Goal: Transaction & Acquisition: Purchase product/service

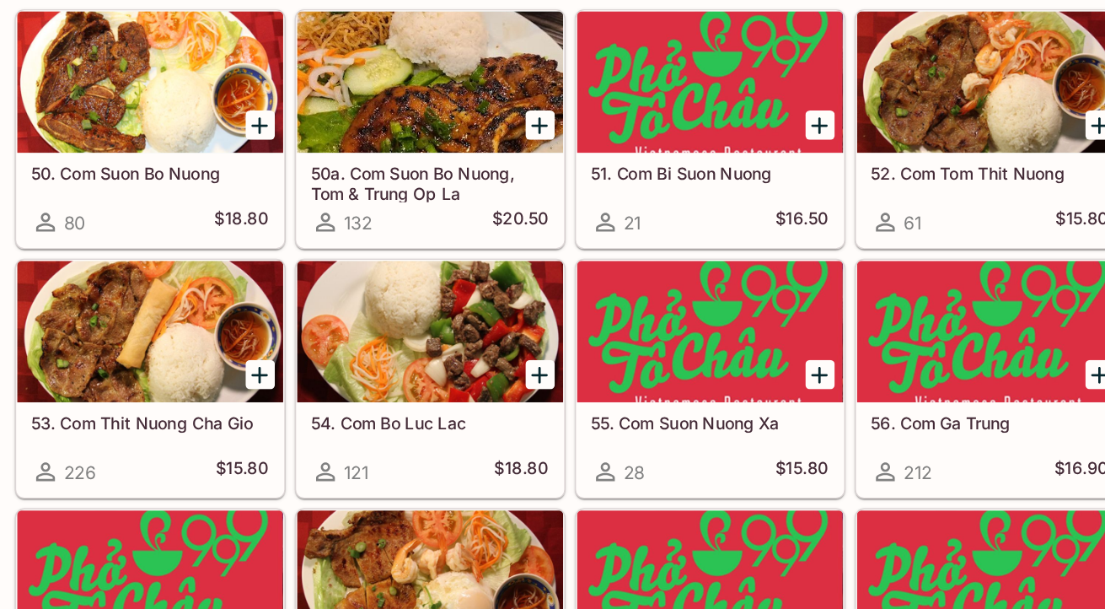
scroll to position [3414, 0]
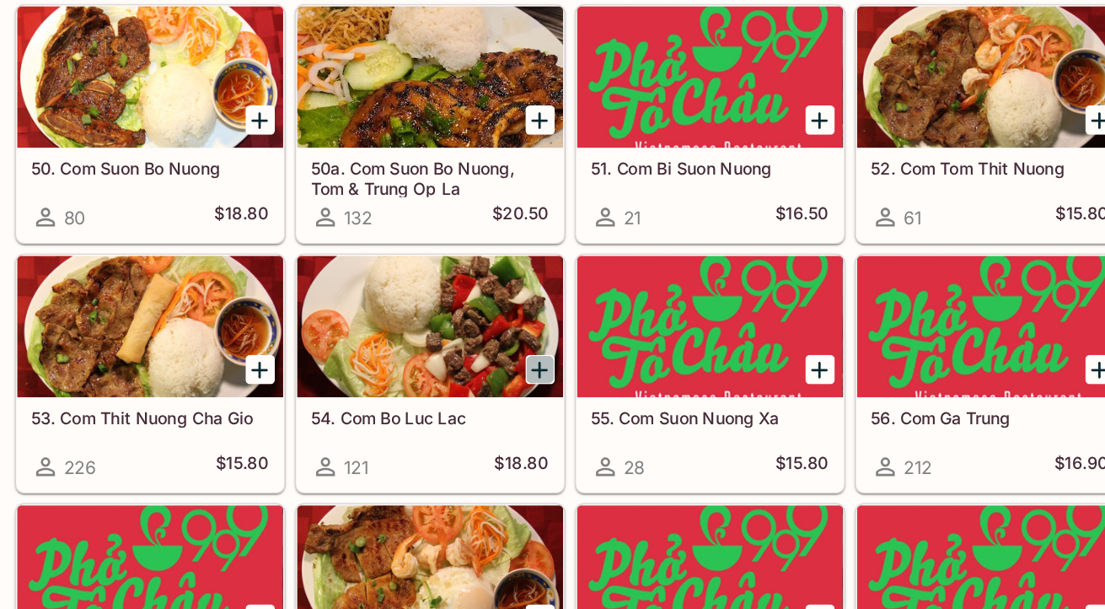
click at [526, 438] on icon "Add 54. Com Bo Luc Lac" at bounding box center [531, 437] width 20 height 20
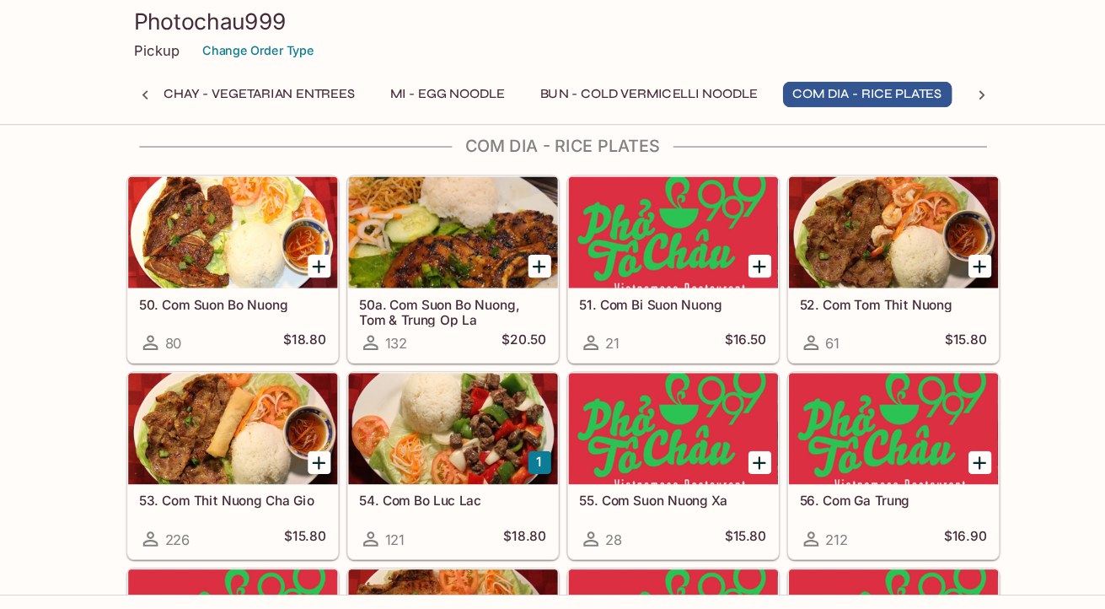
scroll to position [3428, 0]
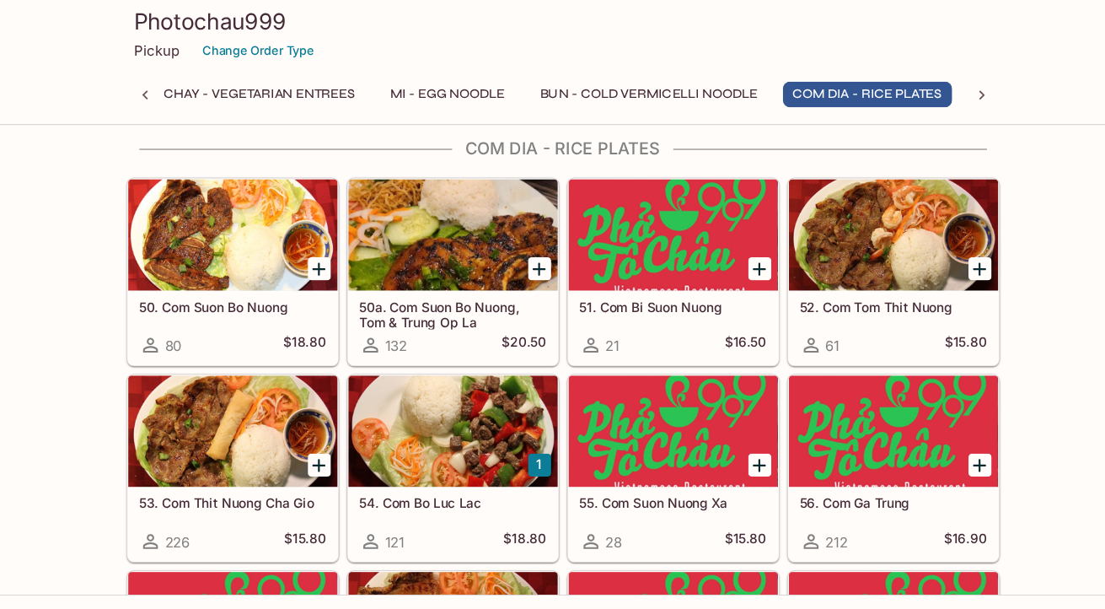
click at [600, 279] on h5 "51. Com Bi Suon Nuong" at bounding box center [653, 279] width 170 height 14
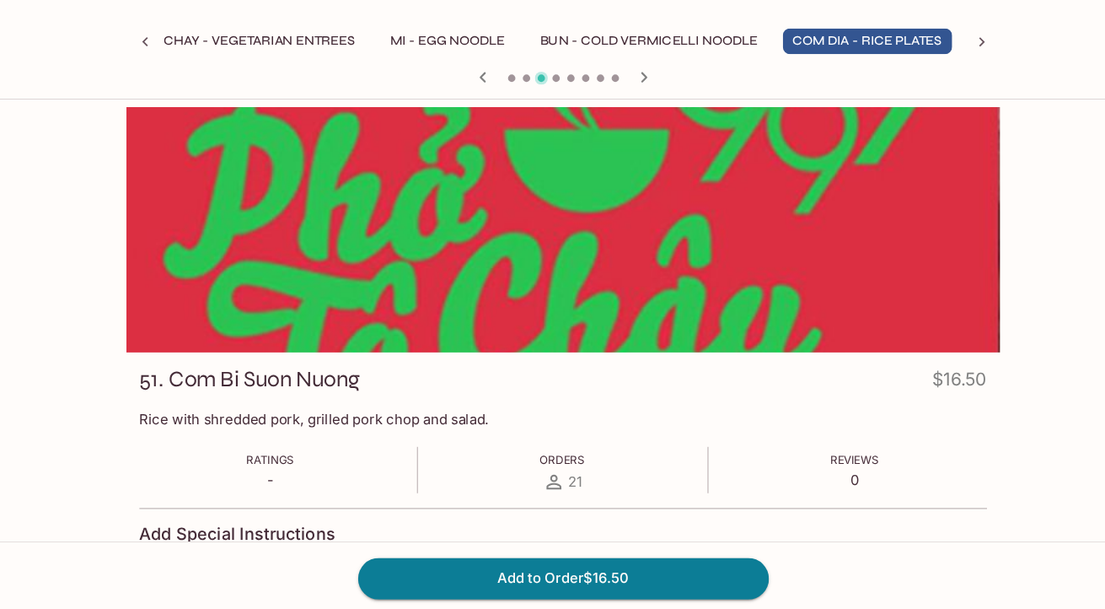
scroll to position [22, 0]
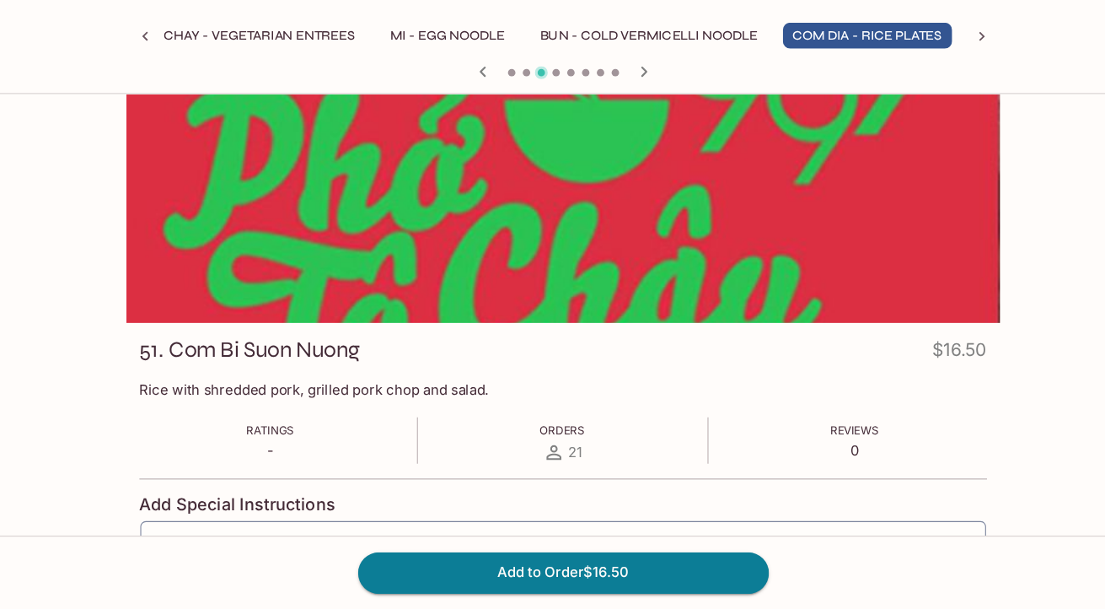
click at [634, 115] on icon "button" at bounding box center [626, 119] width 20 height 20
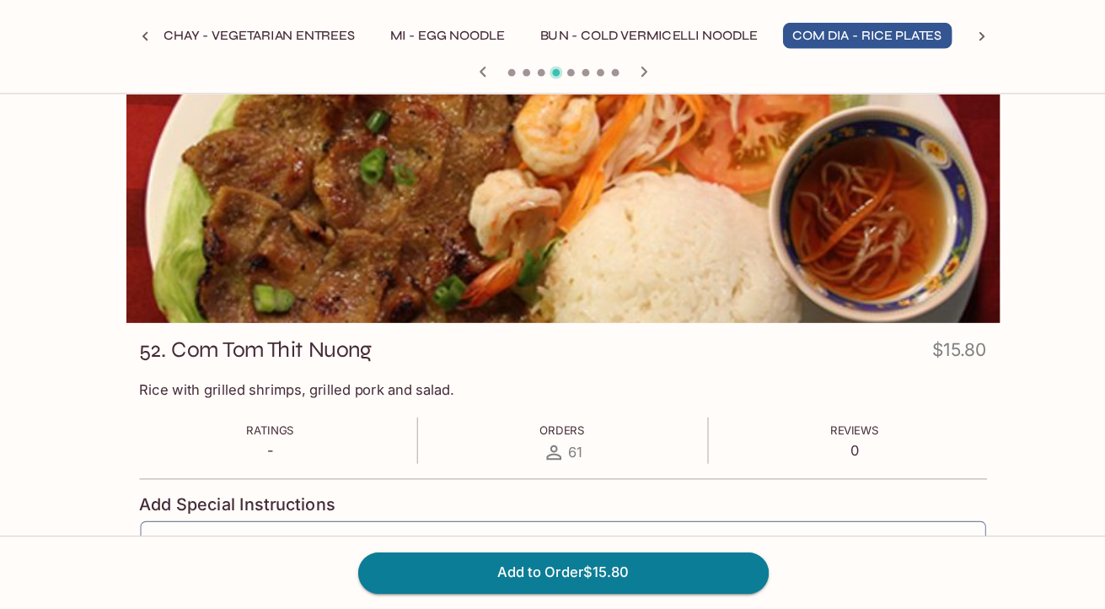
click at [634, 115] on icon "button" at bounding box center [626, 119] width 20 height 20
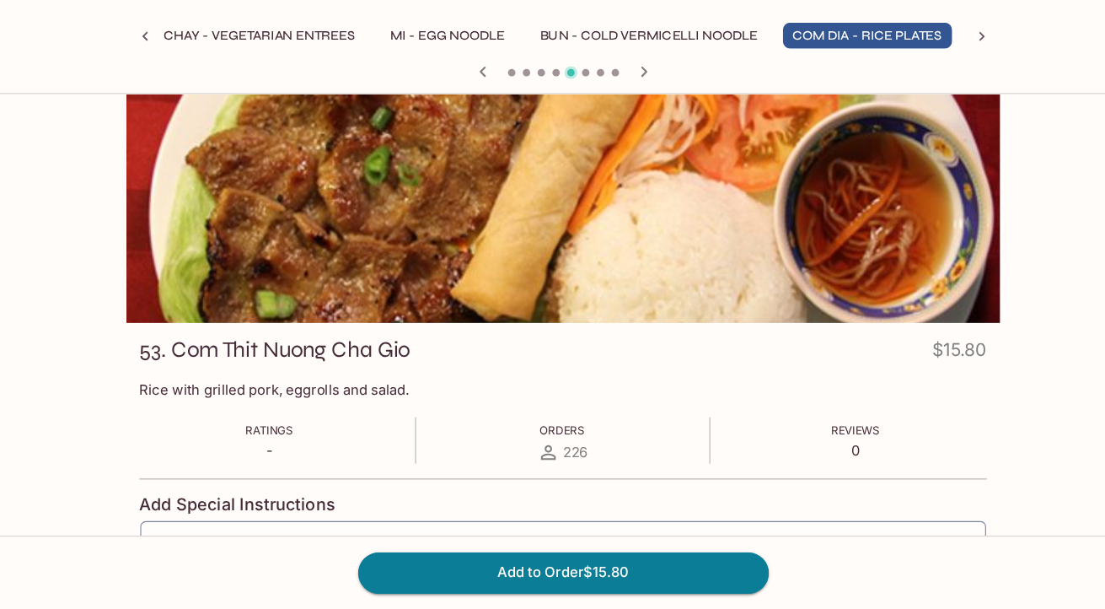
click at [632, 116] on icon "button" at bounding box center [626, 119] width 20 height 20
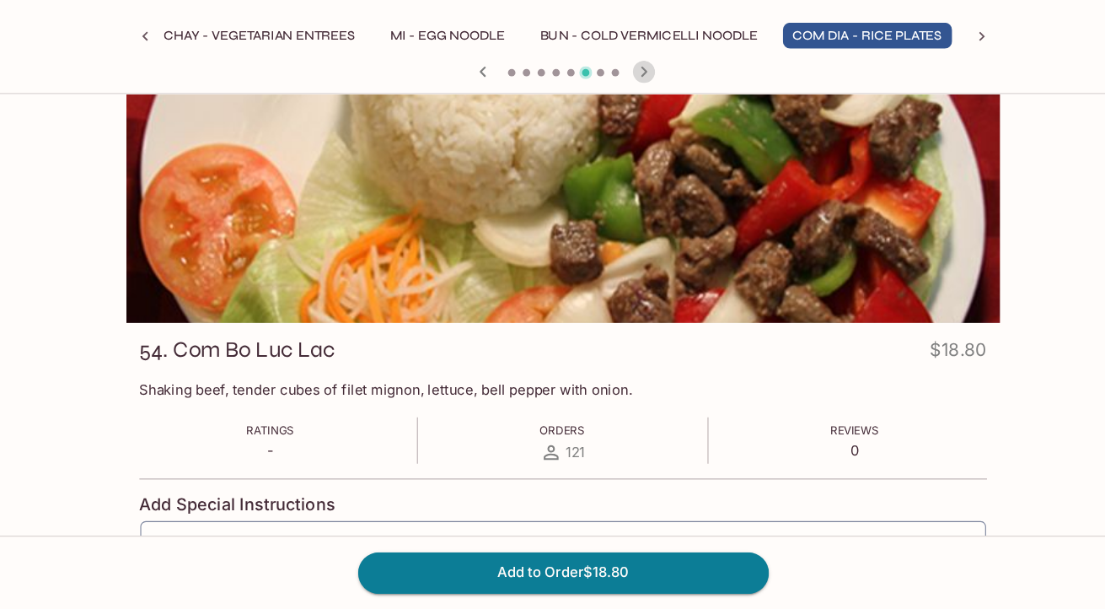
click at [632, 116] on icon "button" at bounding box center [626, 119] width 20 height 20
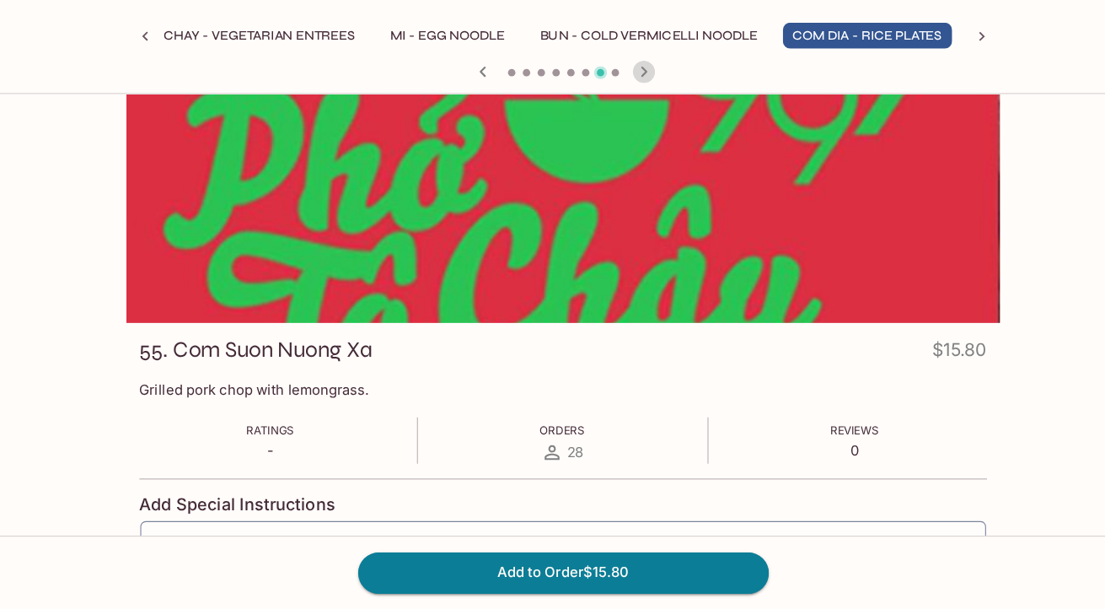
click at [632, 116] on icon "button" at bounding box center [626, 119] width 20 height 20
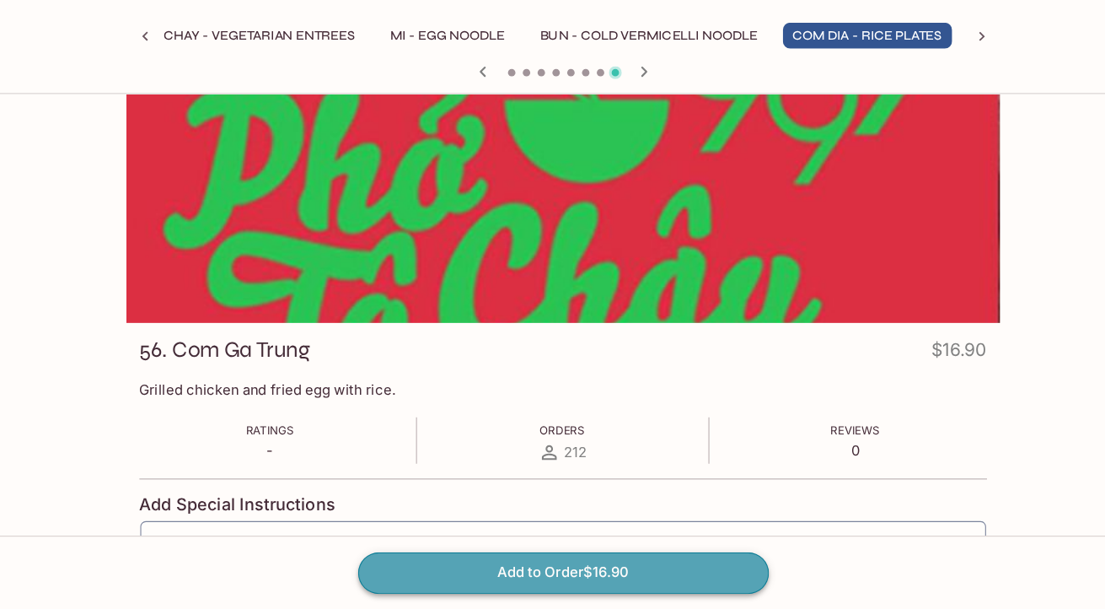
click at [598, 565] on button "Add to Order $16.90" at bounding box center [553, 574] width 374 height 37
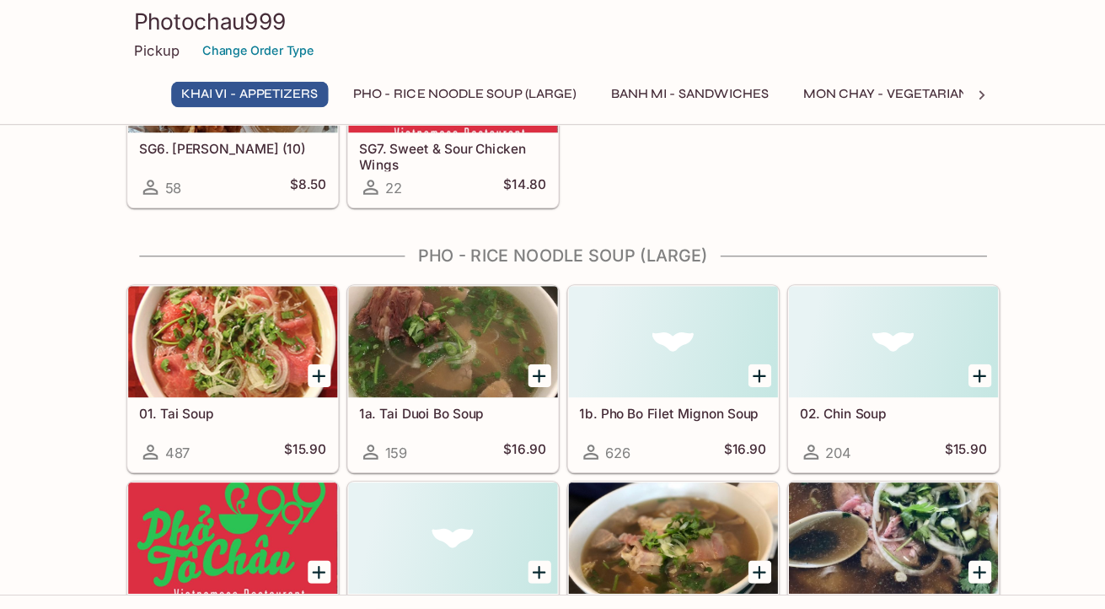
scroll to position [334, 0]
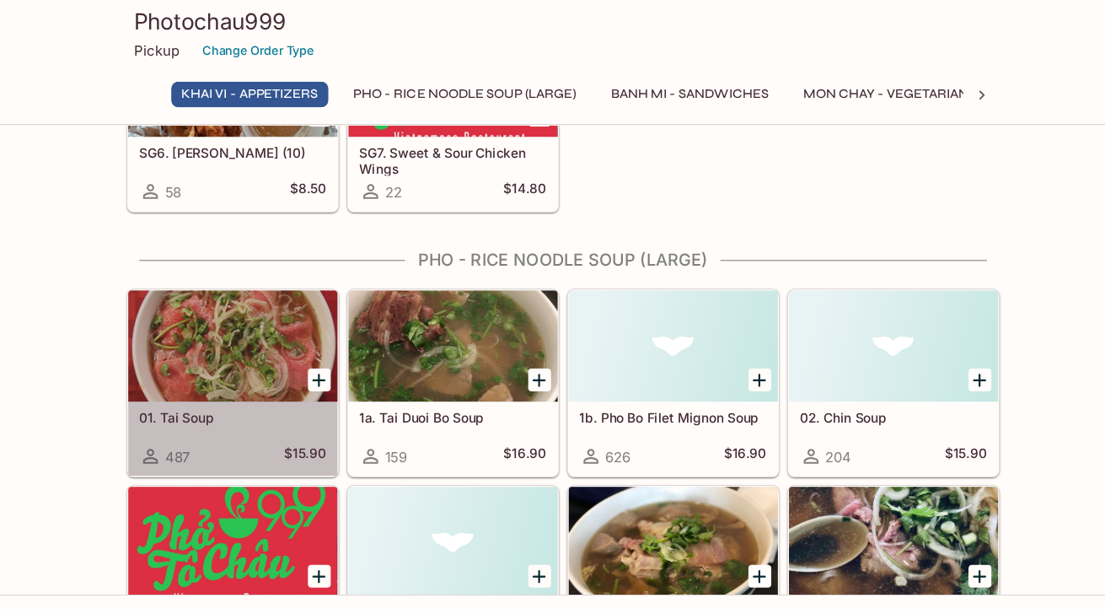
click at [250, 389] on div "01. Tai Soup 487 $15.90" at bounding box center [252, 399] width 191 height 67
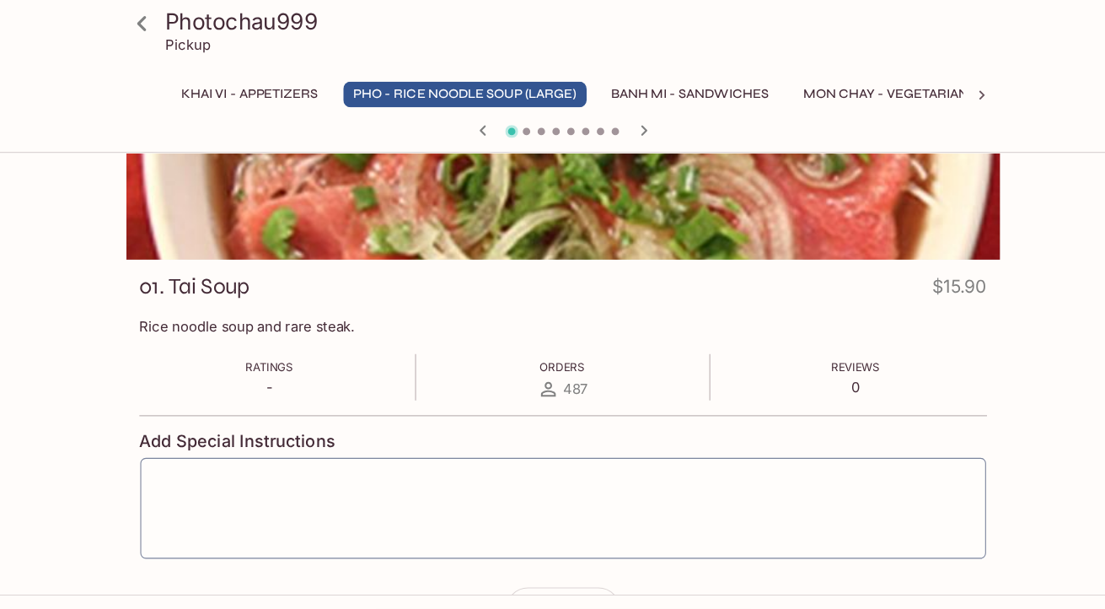
scroll to position [125, 0]
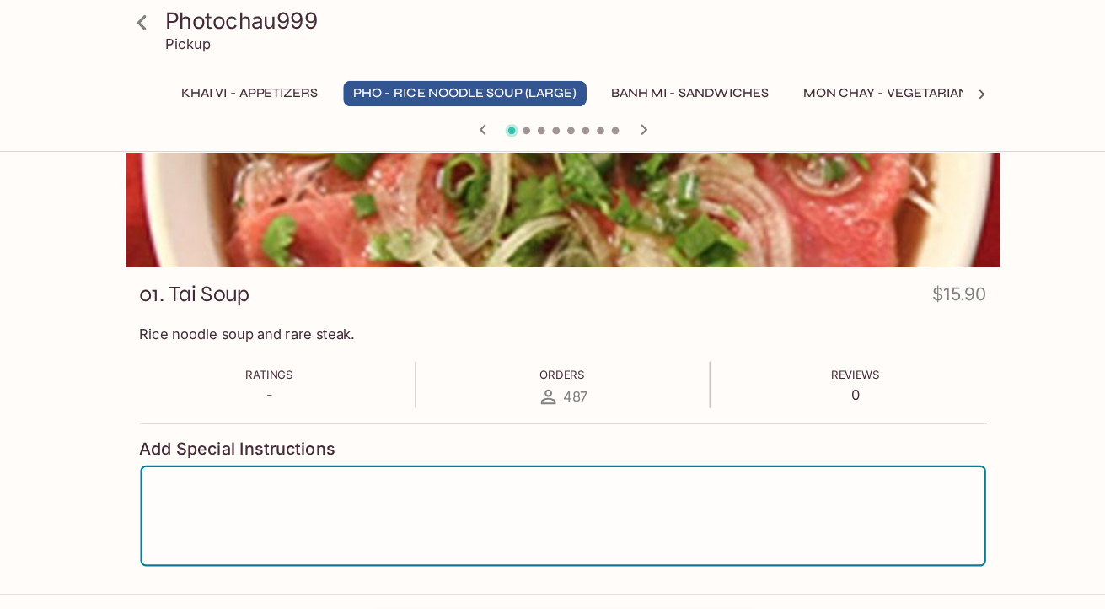
click at [408, 450] on textarea at bounding box center [553, 471] width 747 height 64
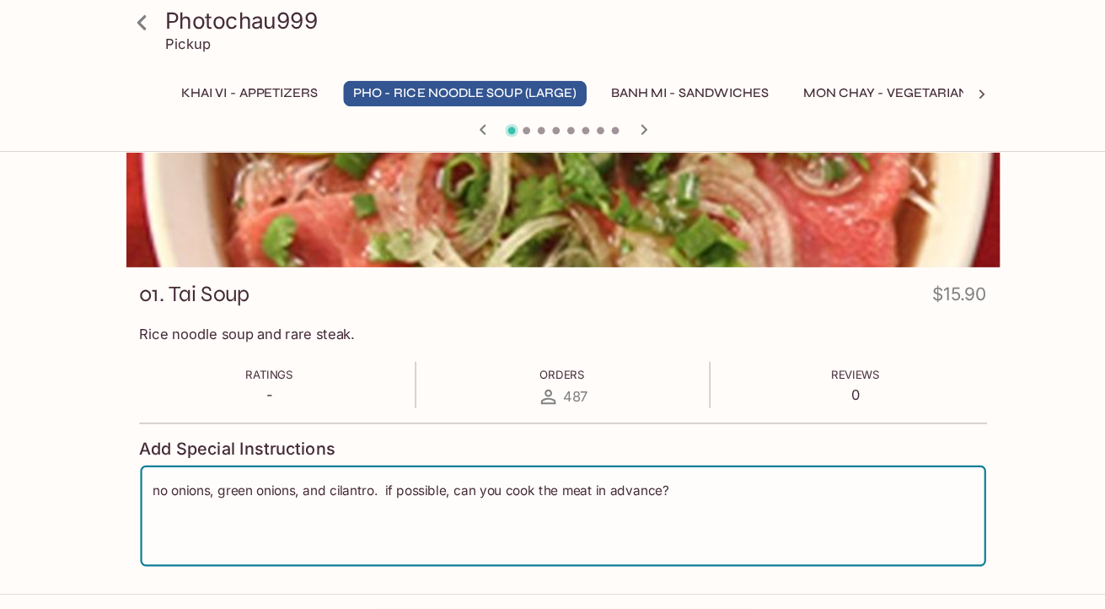
scroll to position [191, 0]
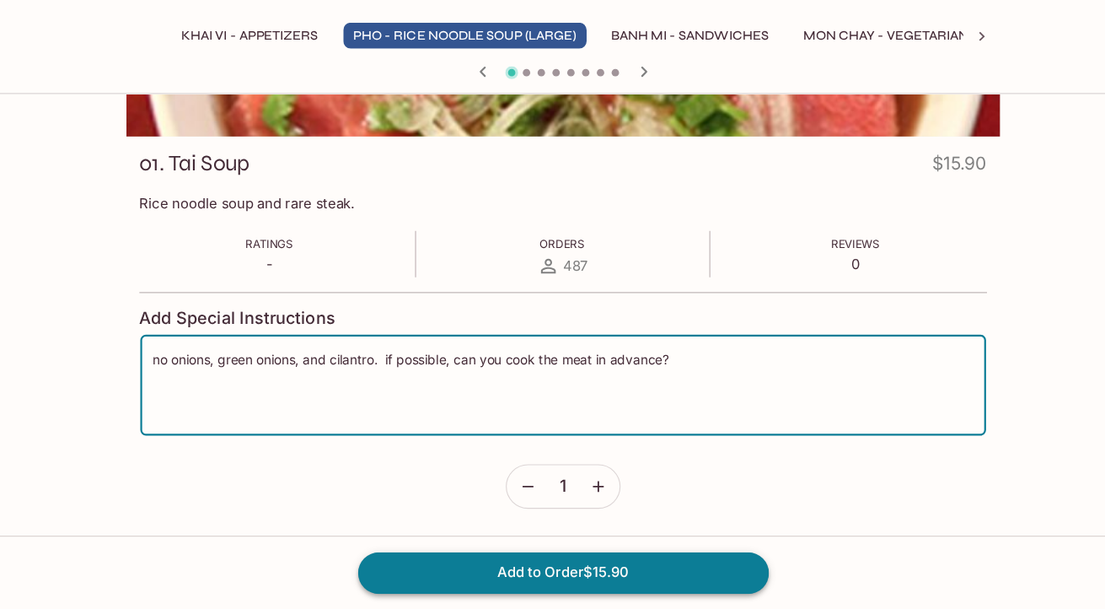
type textarea "no onions, green onions, and cilantro. if possible, can you cook the meat in ad…"
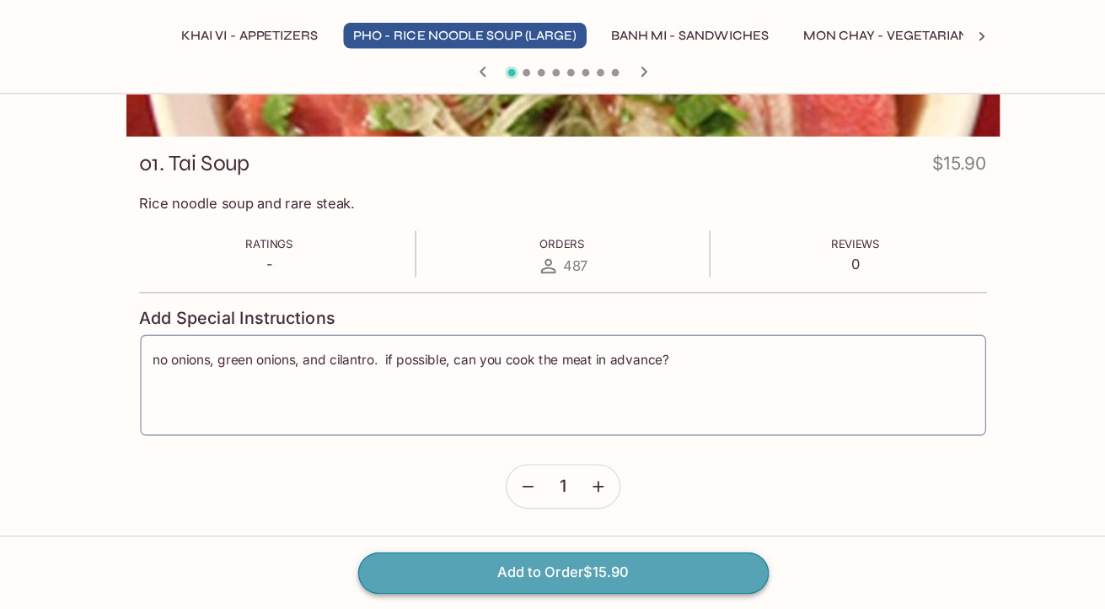
click at [563, 573] on button "Add to Order $15.90" at bounding box center [553, 574] width 374 height 37
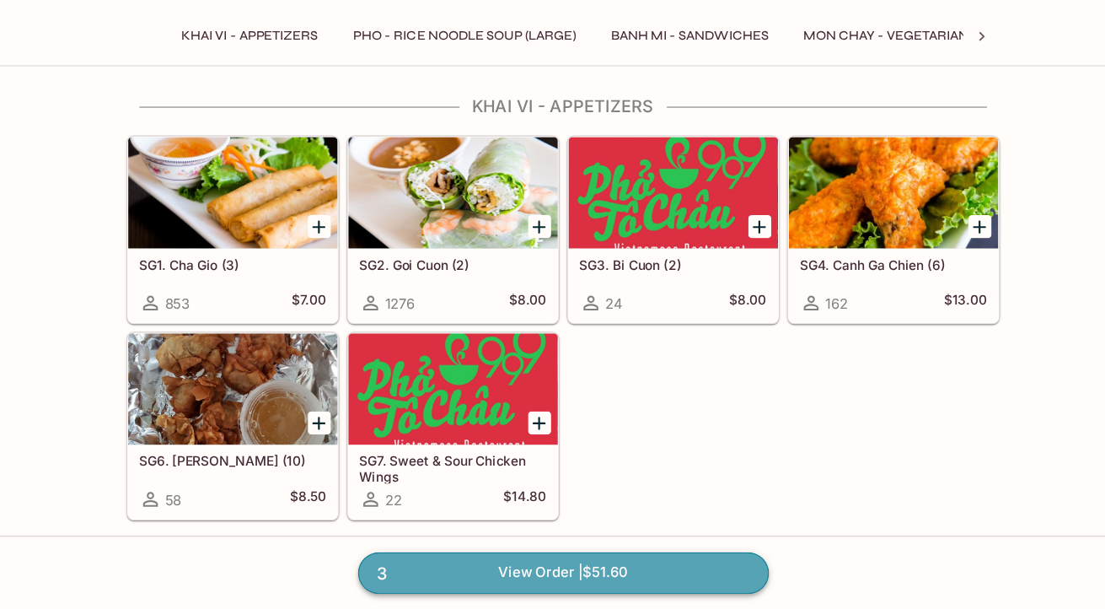
click at [535, 574] on link "3 View Order | $51.60" at bounding box center [553, 574] width 374 height 37
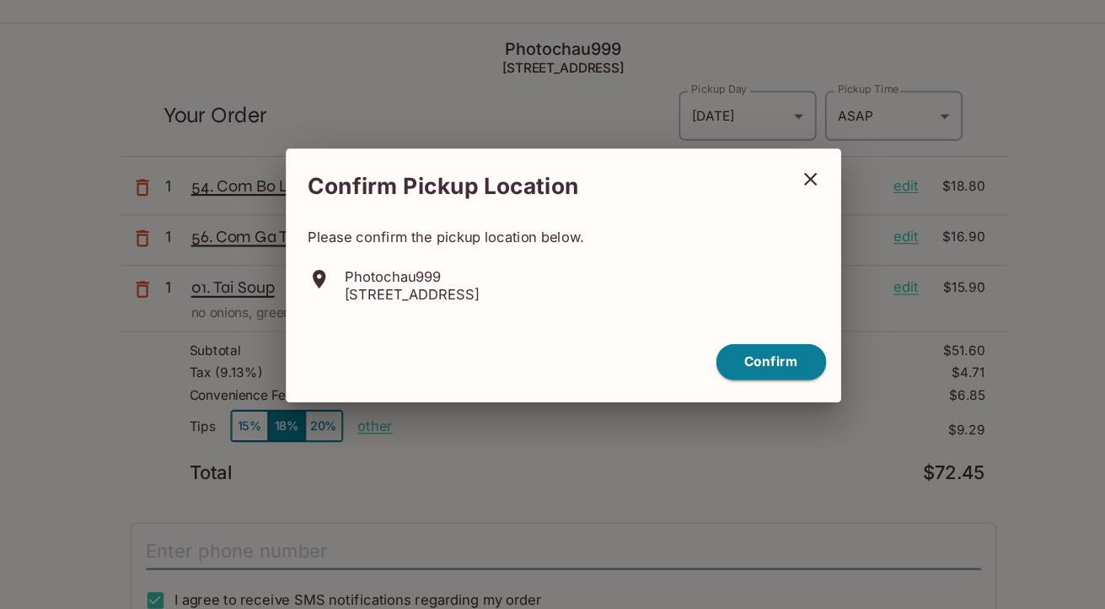
click at [776, 220] on icon "close" at bounding box center [778, 217] width 20 height 20
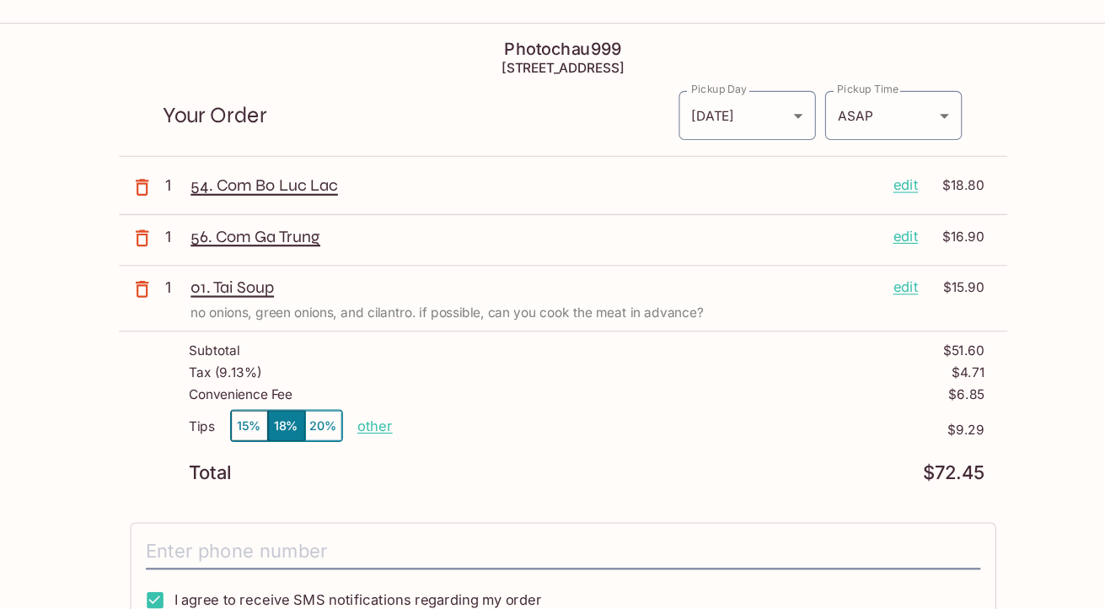
click at [859, 315] on p "edit" at bounding box center [865, 315] width 23 height 19
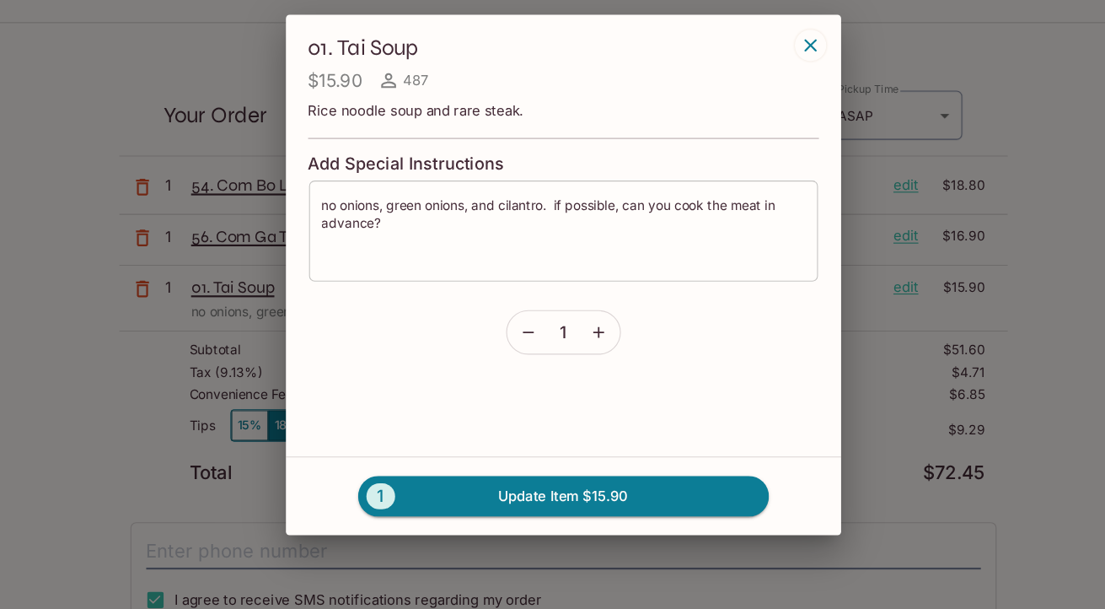
click at [543, 280] on textarea "no onions, green onions, and cilantro. if possible, can you cook the meat in ad…" at bounding box center [553, 265] width 440 height 64
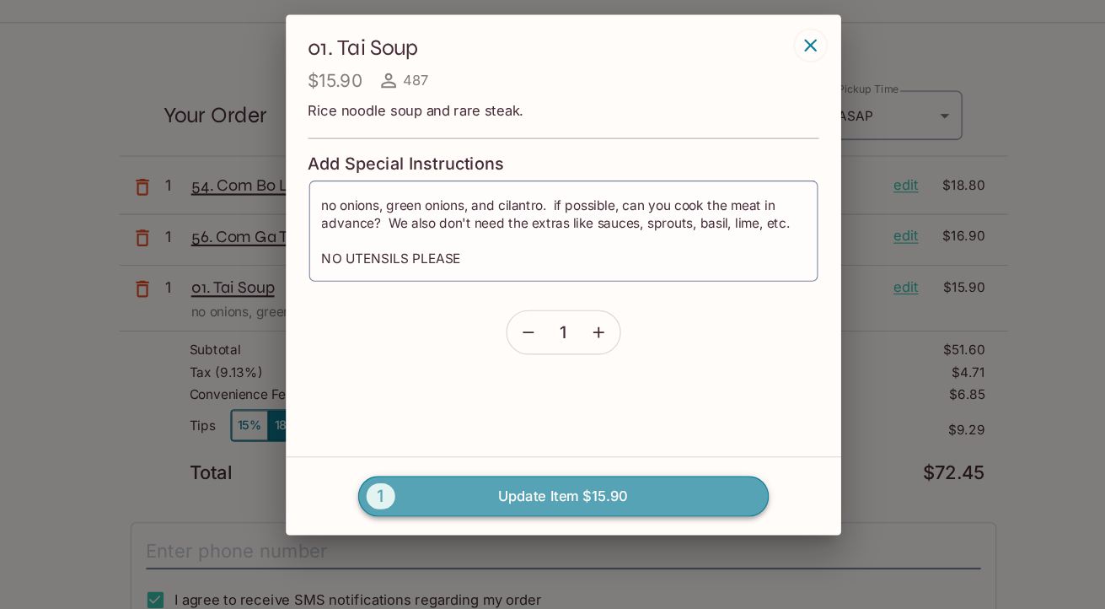
click at [550, 499] on button "1 Update Item $15.90" at bounding box center [553, 505] width 374 height 37
type textarea "no onions, green onions, and cilantro. if possible, can you cook the meat in ad…"
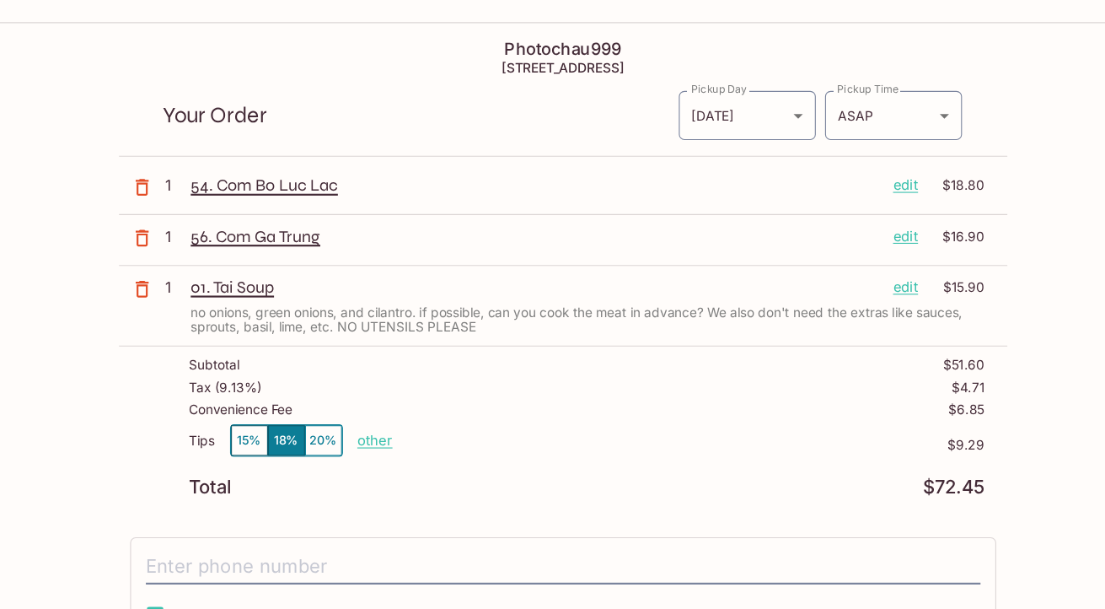
click at [867, 221] on p "edit" at bounding box center [865, 222] width 23 height 19
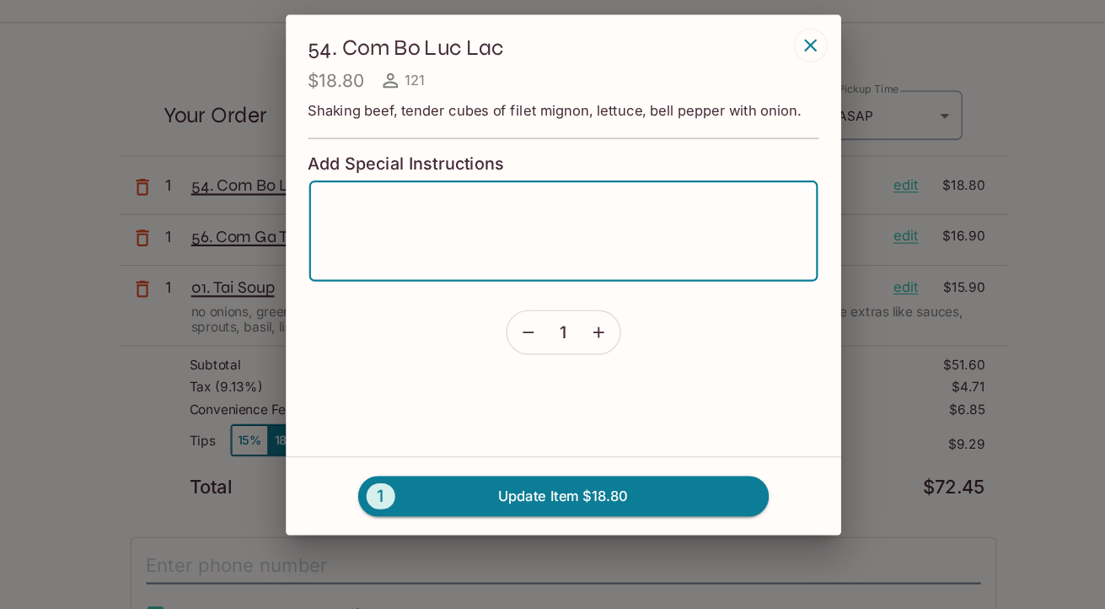
click at [469, 294] on textarea at bounding box center [553, 265] width 440 height 64
type textarea "NO UTENSILS PLEASE"
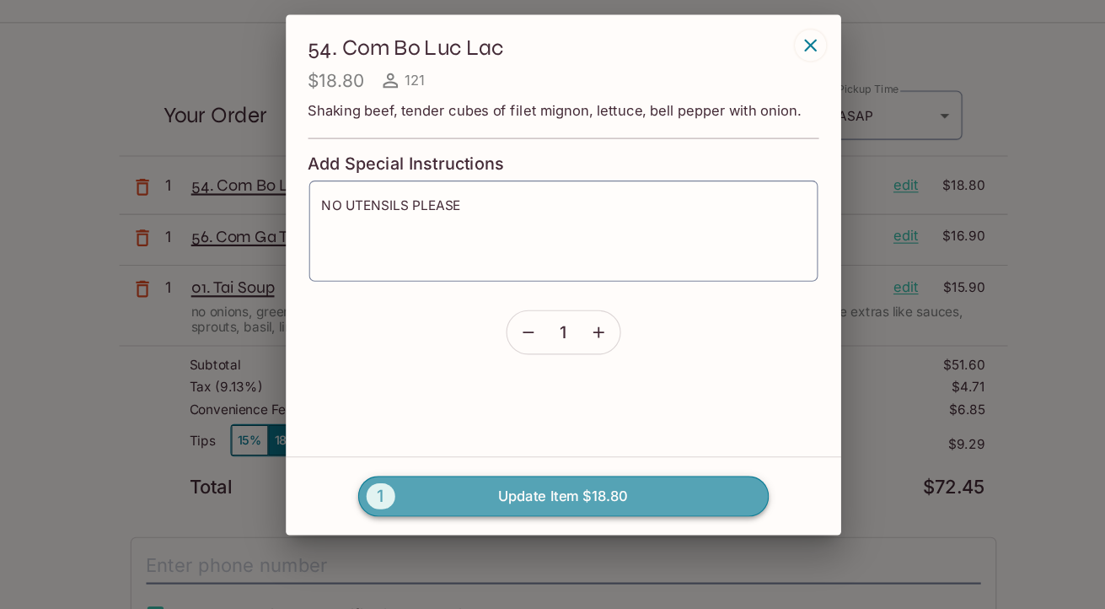
click at [553, 510] on button "1 Update Item $18.80" at bounding box center [553, 505] width 374 height 37
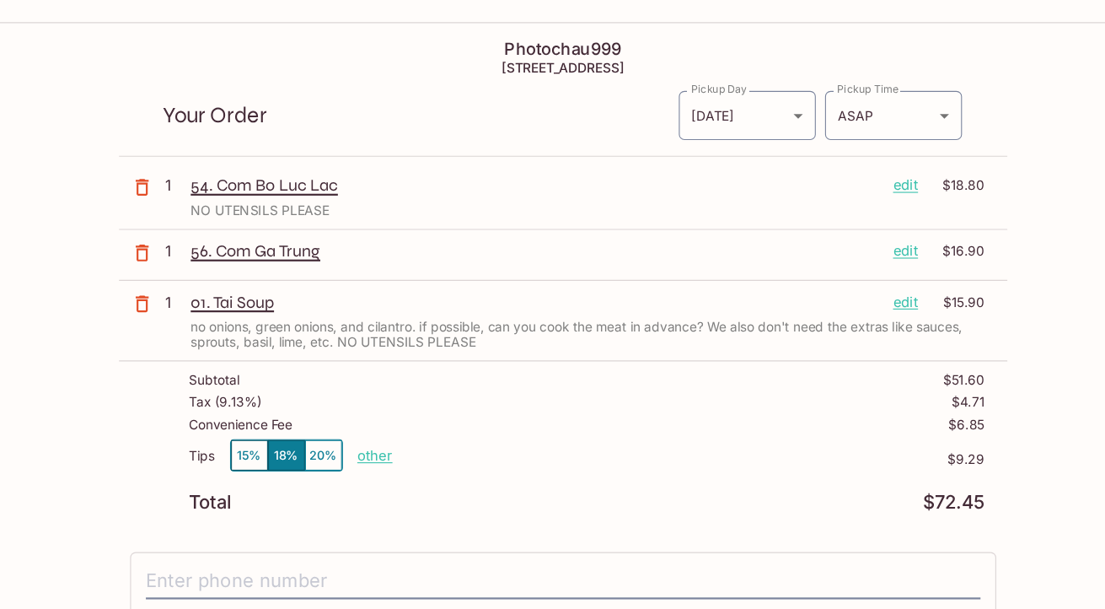
click at [863, 283] on p "edit" at bounding box center [865, 282] width 23 height 19
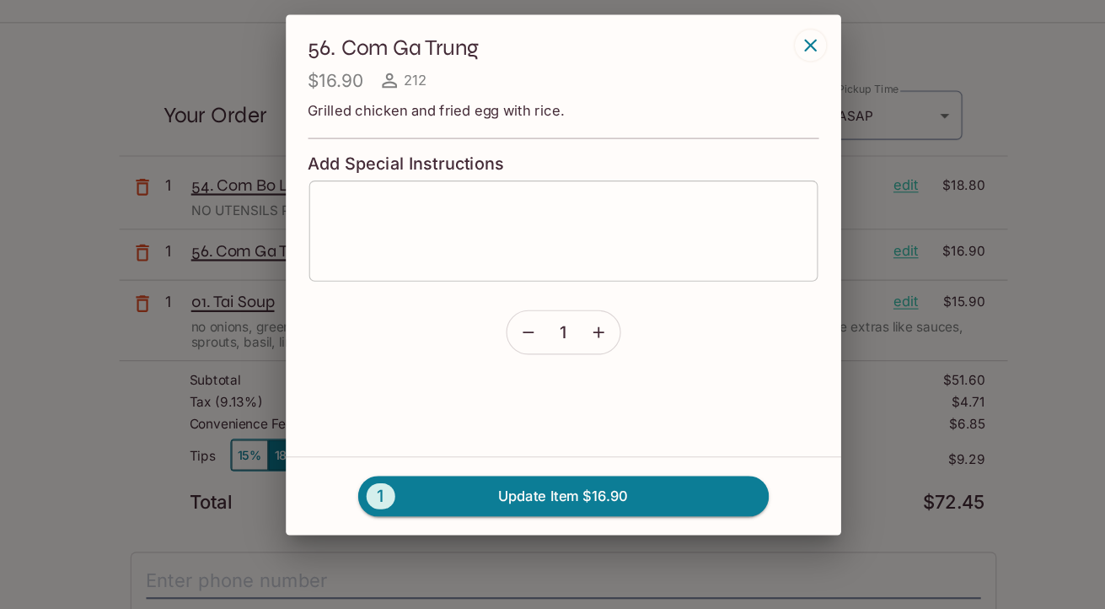
click at [469, 263] on textarea at bounding box center [553, 265] width 440 height 64
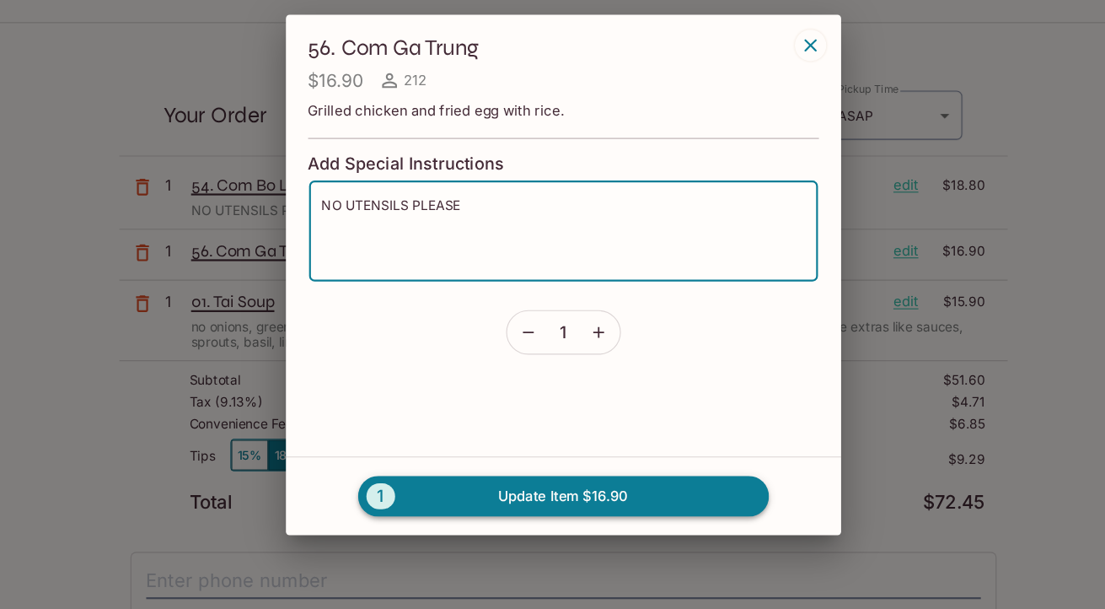
type textarea "NO UTENSILS PLEASE"
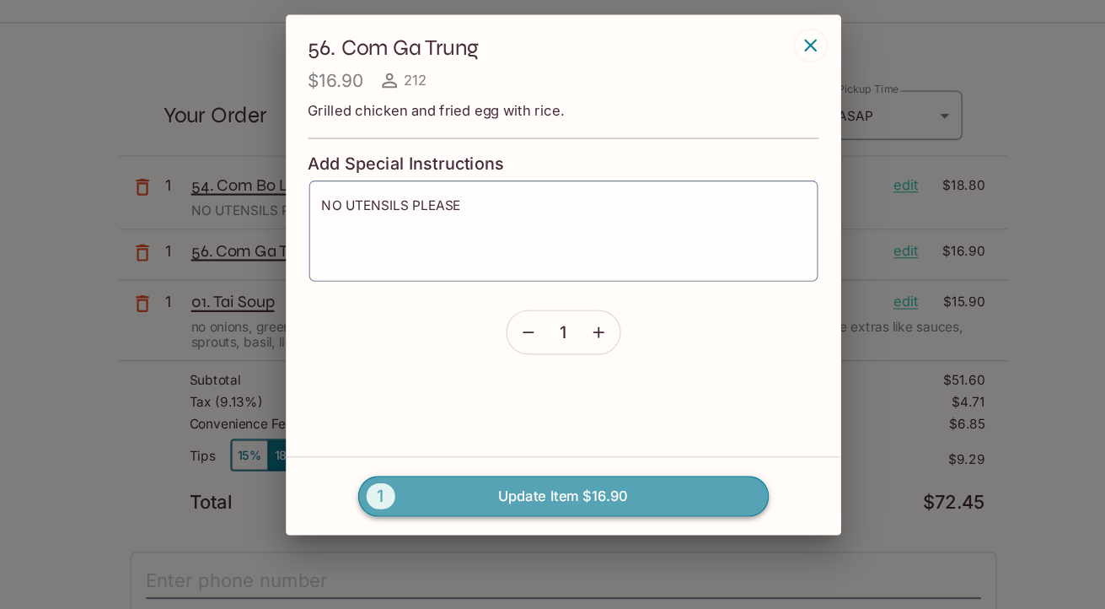
click at [515, 487] on button "1 Update Item $16.90" at bounding box center [553, 505] width 374 height 37
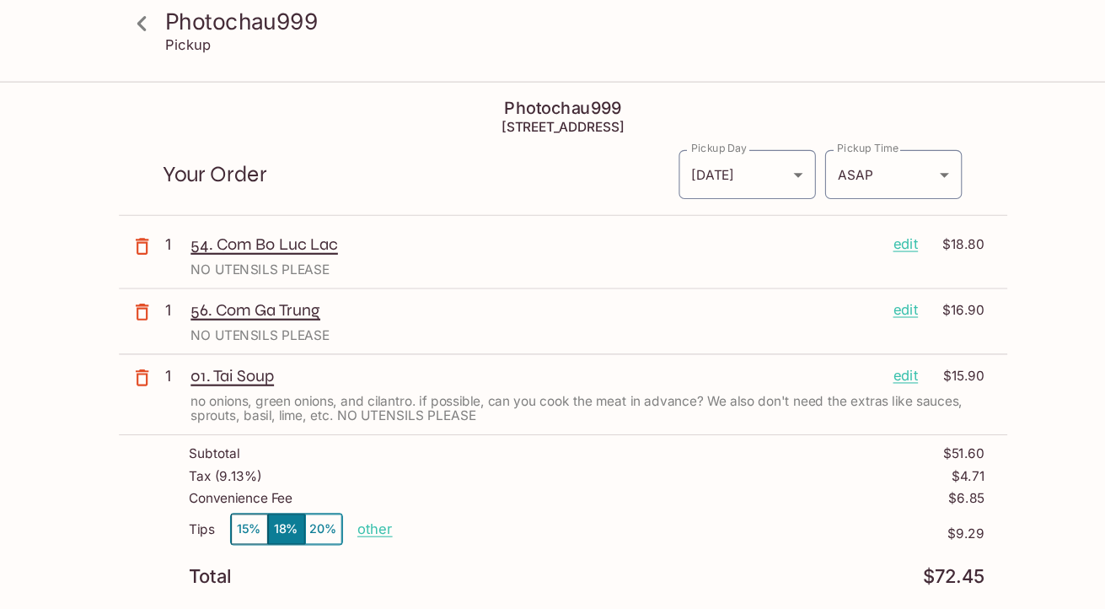
click at [169, 24] on icon at bounding box center [168, 20] width 8 height 13
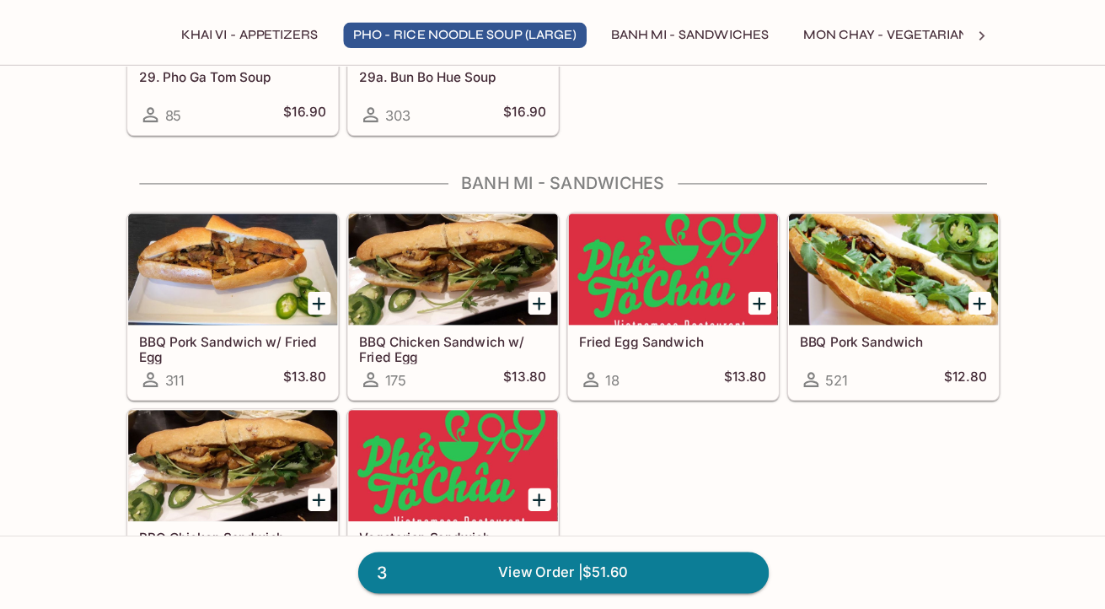
scroll to position [1848, 0]
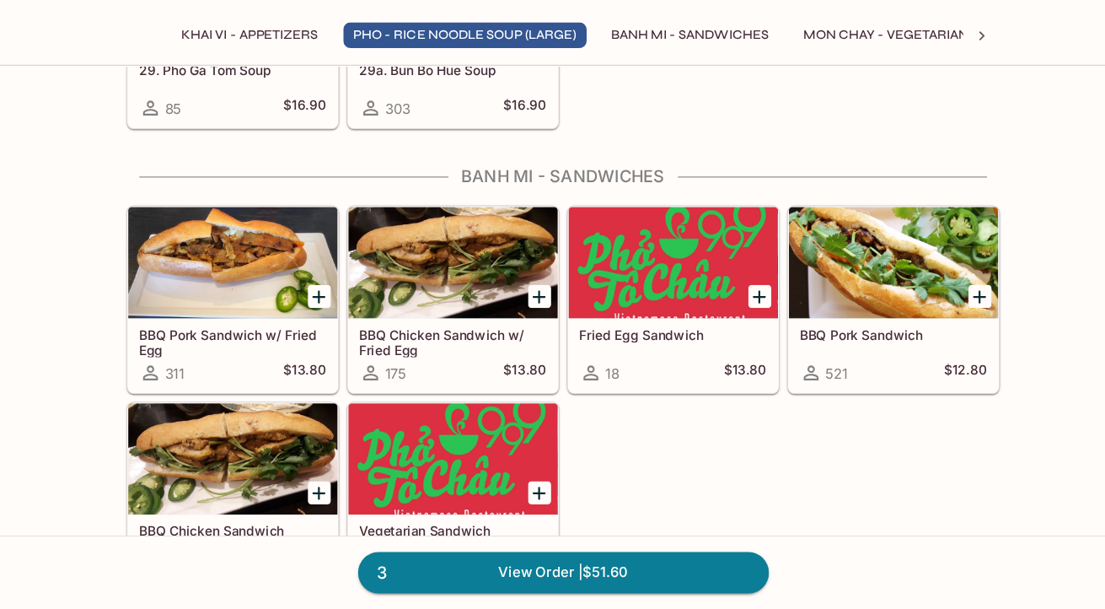
click at [287, 486] on div at bounding box center [252, 471] width 191 height 101
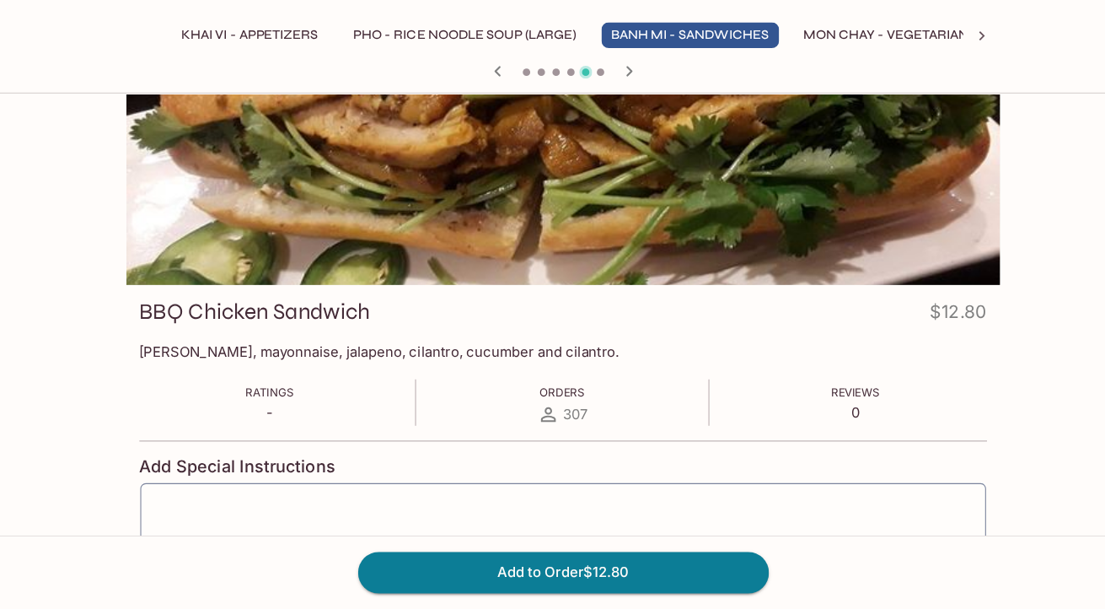
scroll to position [62, 0]
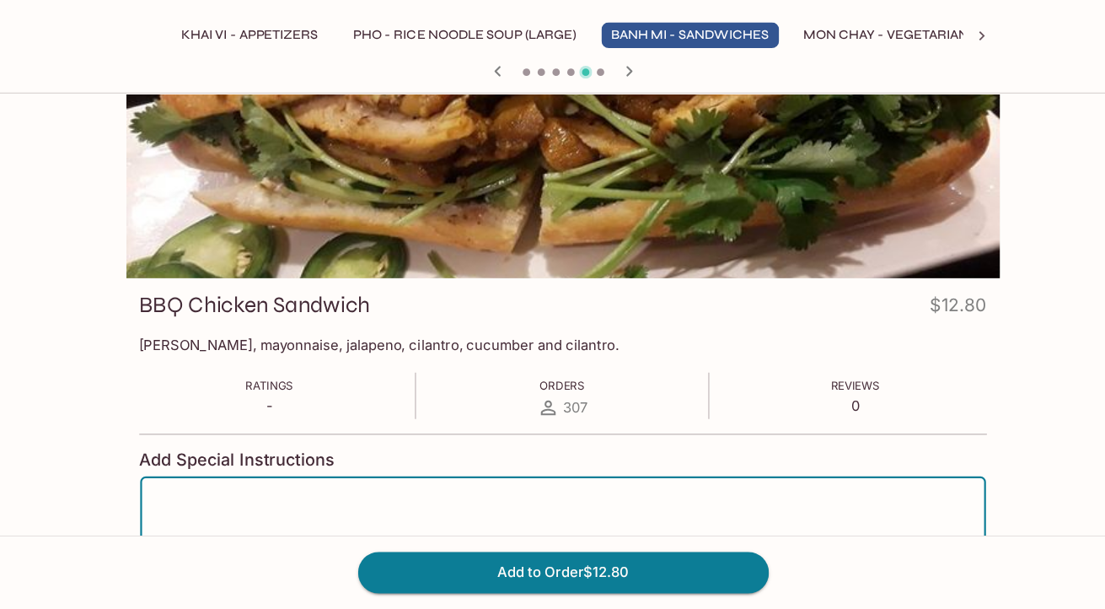
click at [344, 503] on textarea at bounding box center [552, 534] width 747 height 64
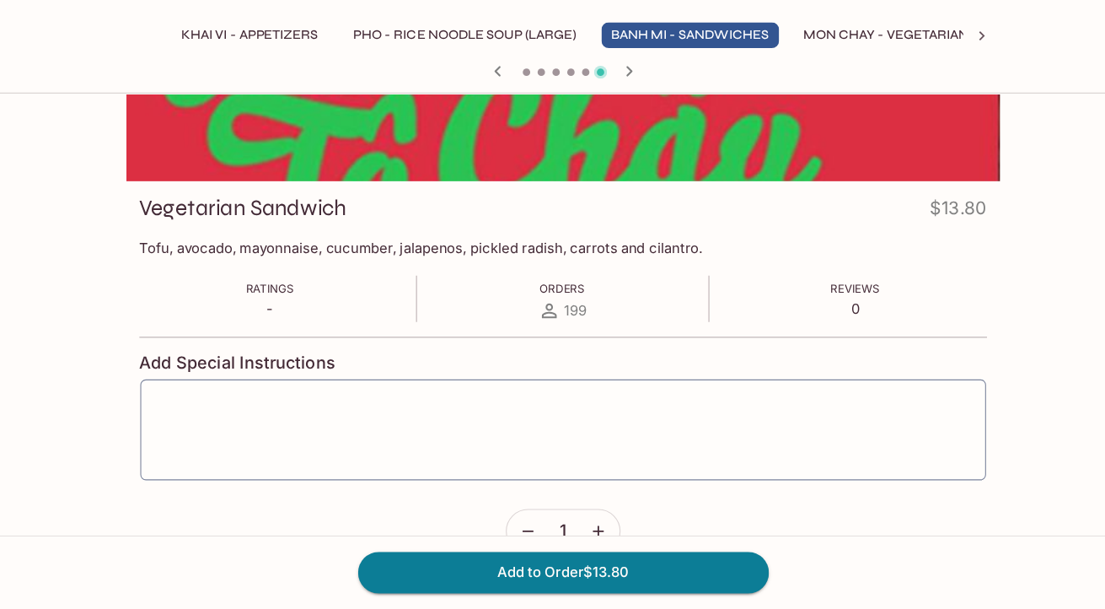
scroll to position [156, 0]
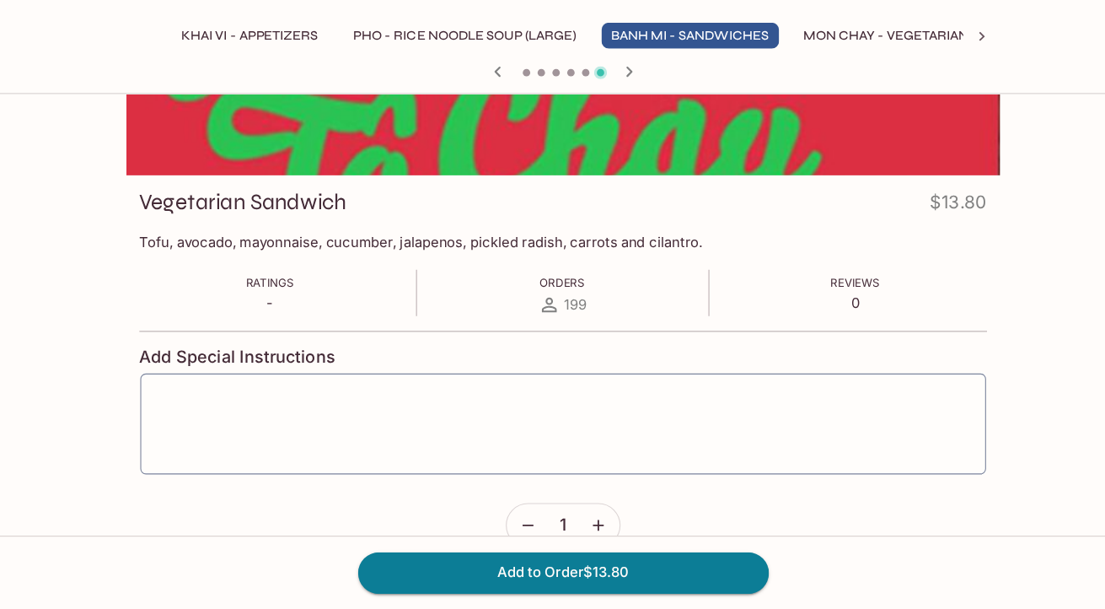
click at [494, 121] on icon "button" at bounding box center [493, 118] width 6 height 9
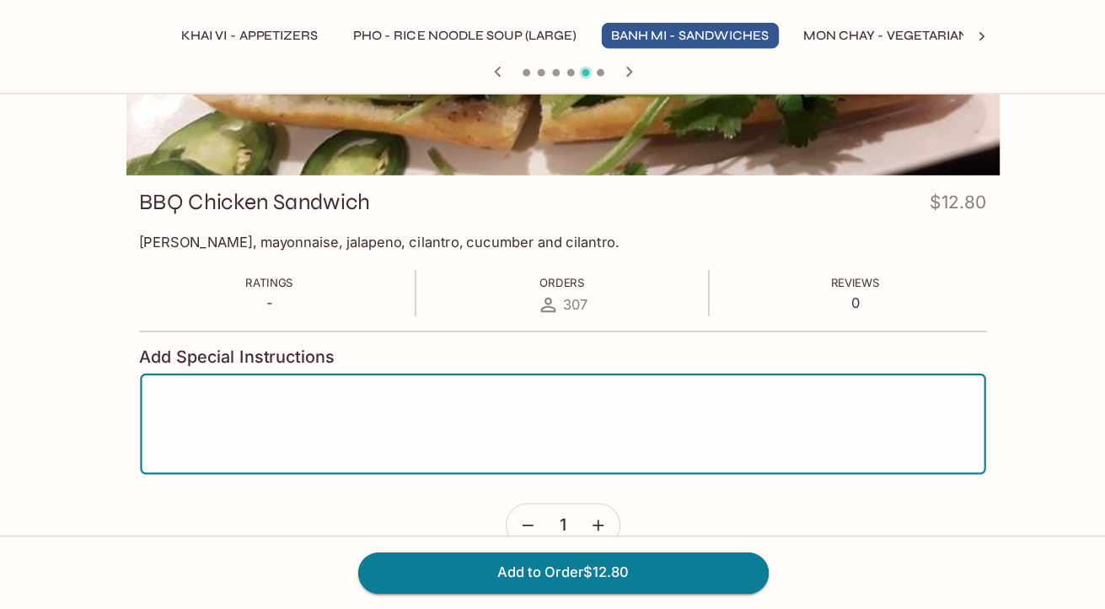
click at [297, 429] on textarea at bounding box center [552, 440] width 747 height 64
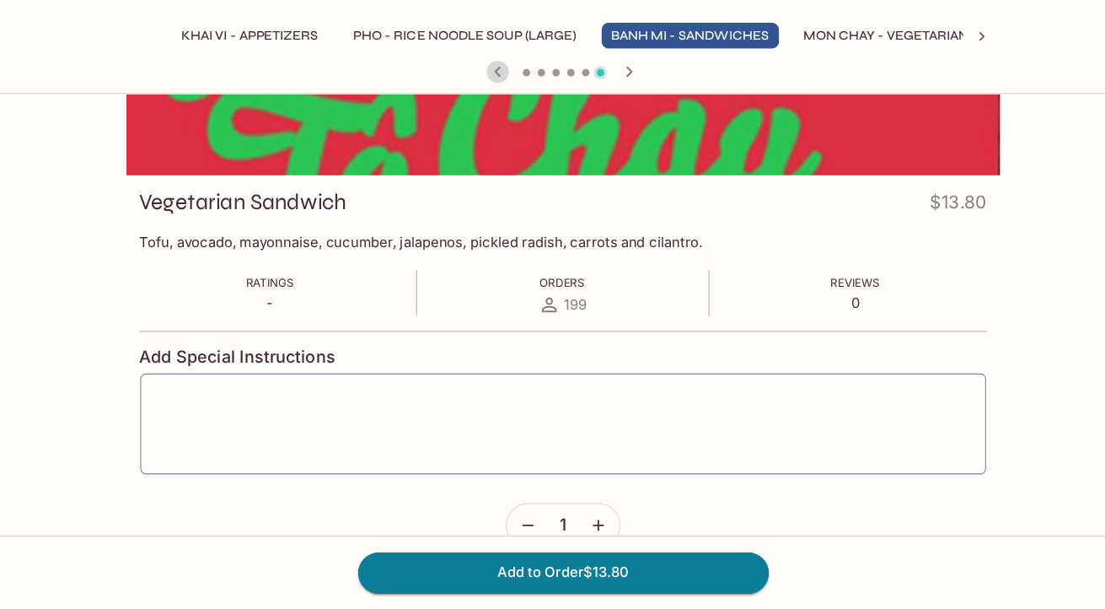
click at [482, 117] on button "button" at bounding box center [493, 119] width 22 height 22
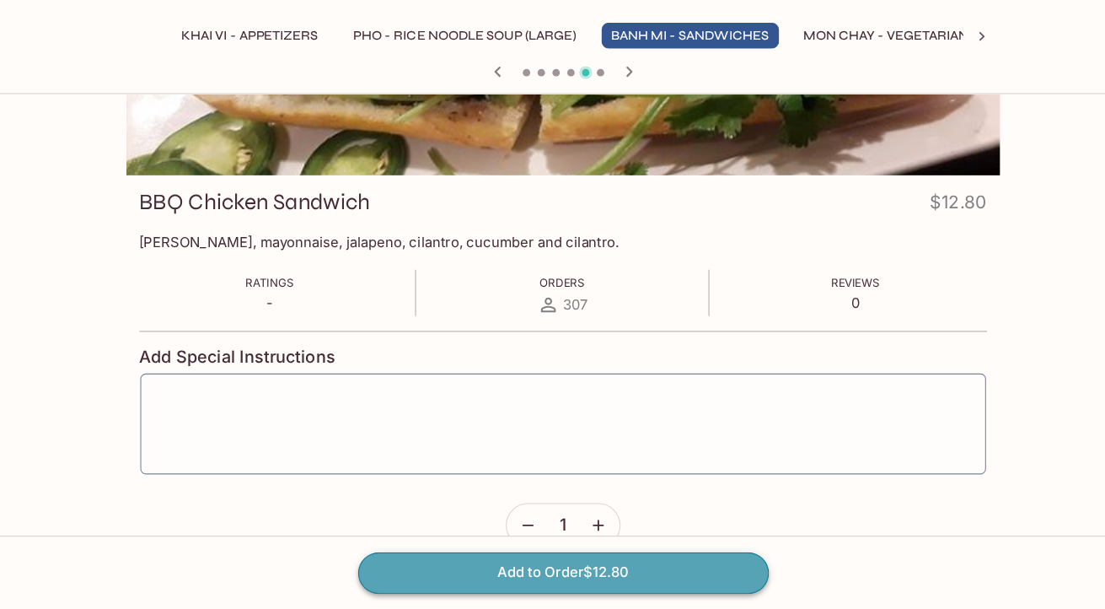
click at [484, 579] on button "Add to Order $12.80" at bounding box center [553, 574] width 374 height 37
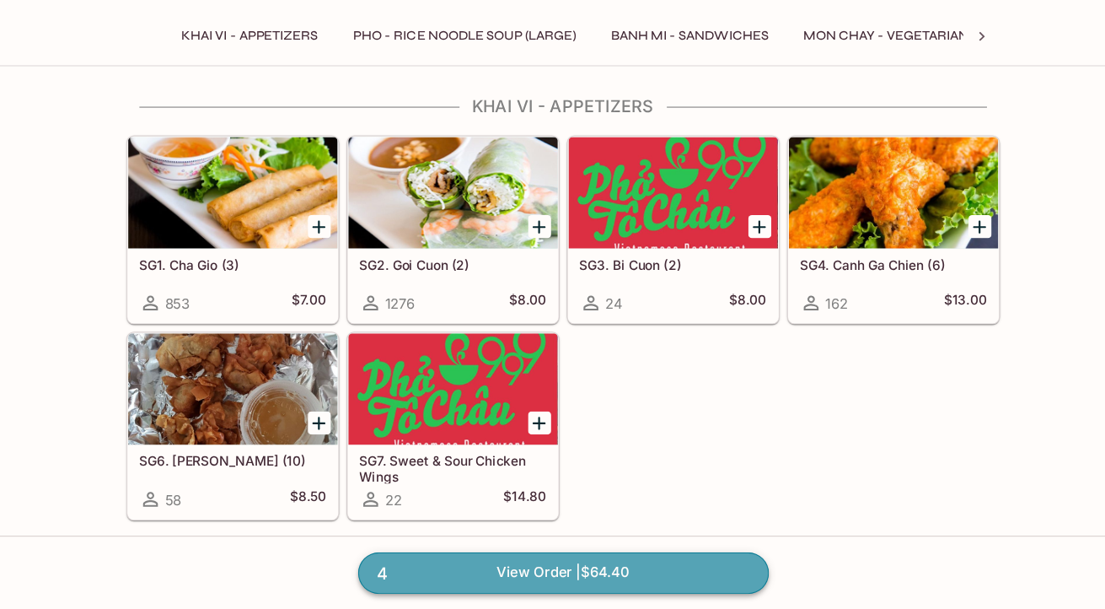
click at [530, 583] on link "4 View Order | $64.40" at bounding box center [553, 574] width 374 height 37
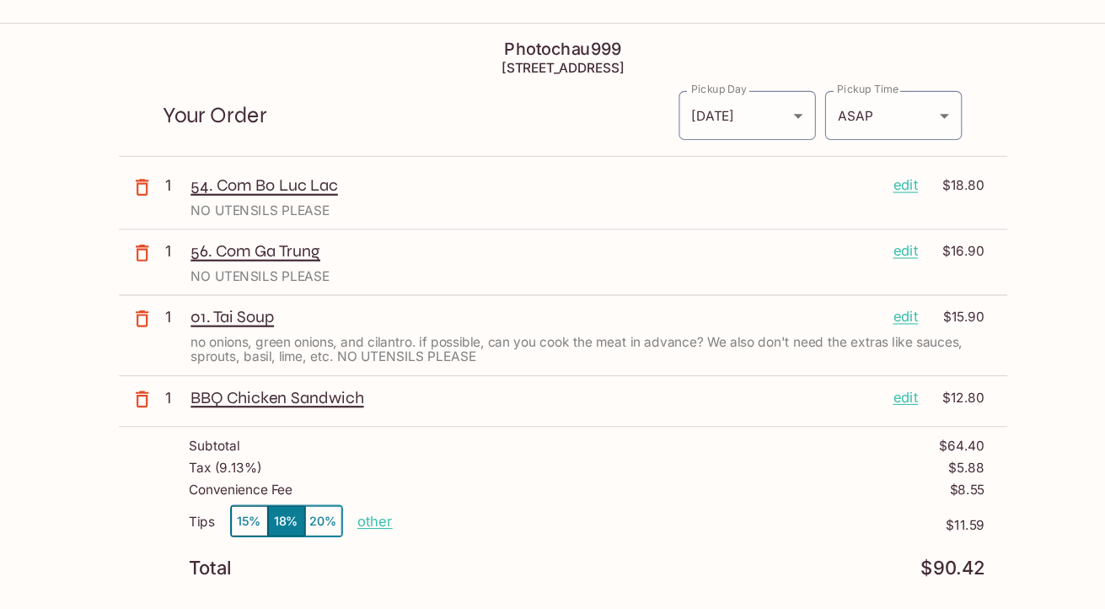
click at [862, 410] on p "edit" at bounding box center [865, 415] width 23 height 19
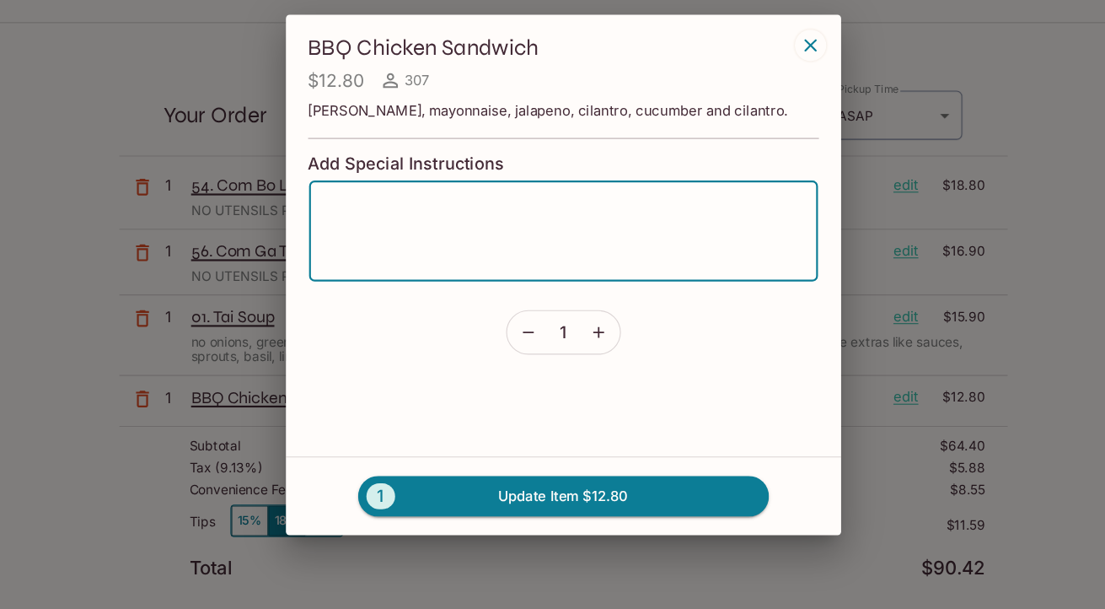
click at [491, 281] on textarea at bounding box center [553, 265] width 440 height 64
click at [487, 244] on textarea "No [PERSON_NAME], mayonnaise or jalopeno please." at bounding box center [553, 265] width 440 height 64
click at [590, 253] on textarea "No [PERSON_NAME], mayonnaise or jalapeno please." at bounding box center [553, 265] width 440 height 64
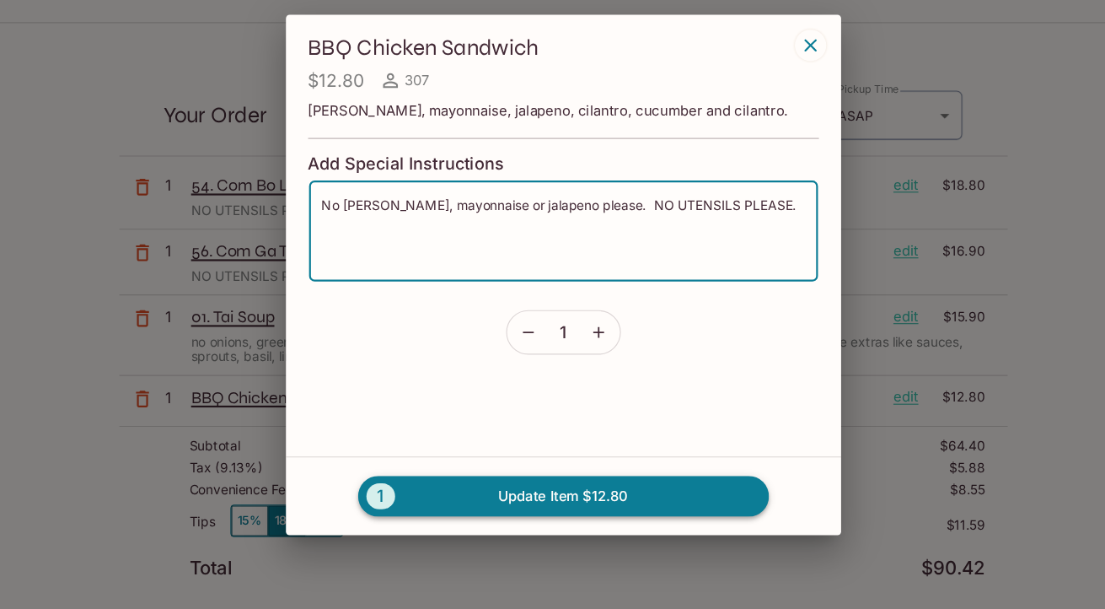
type textarea "No [PERSON_NAME], mayonnaise or jalapeno please. NO UTENSILS PLEASE."
click at [578, 513] on button "1 Update Item $12.80" at bounding box center [553, 505] width 374 height 37
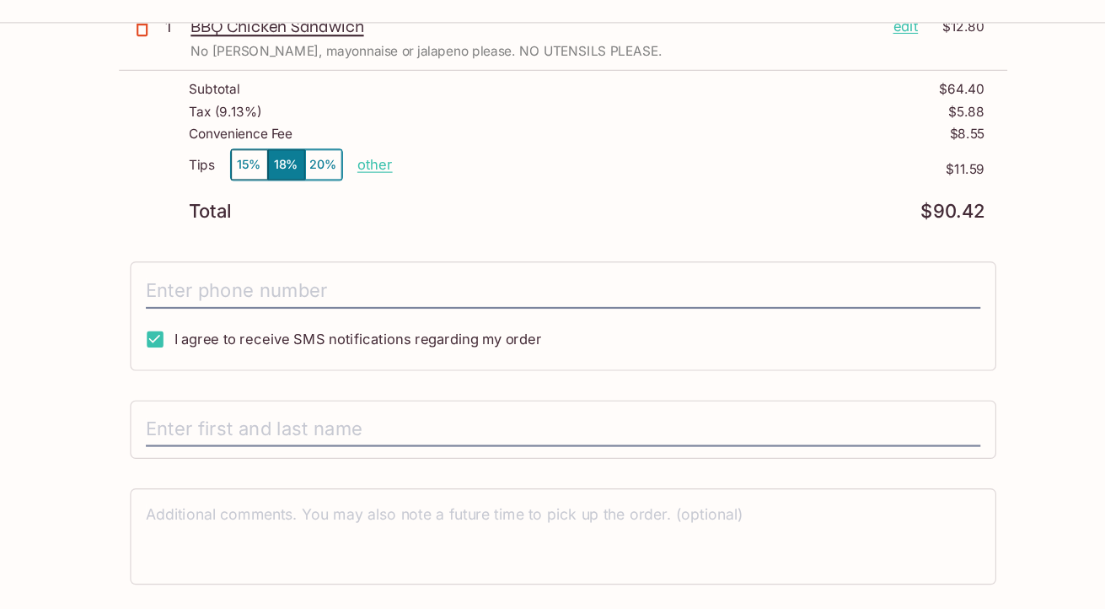
scroll to position [341, 0]
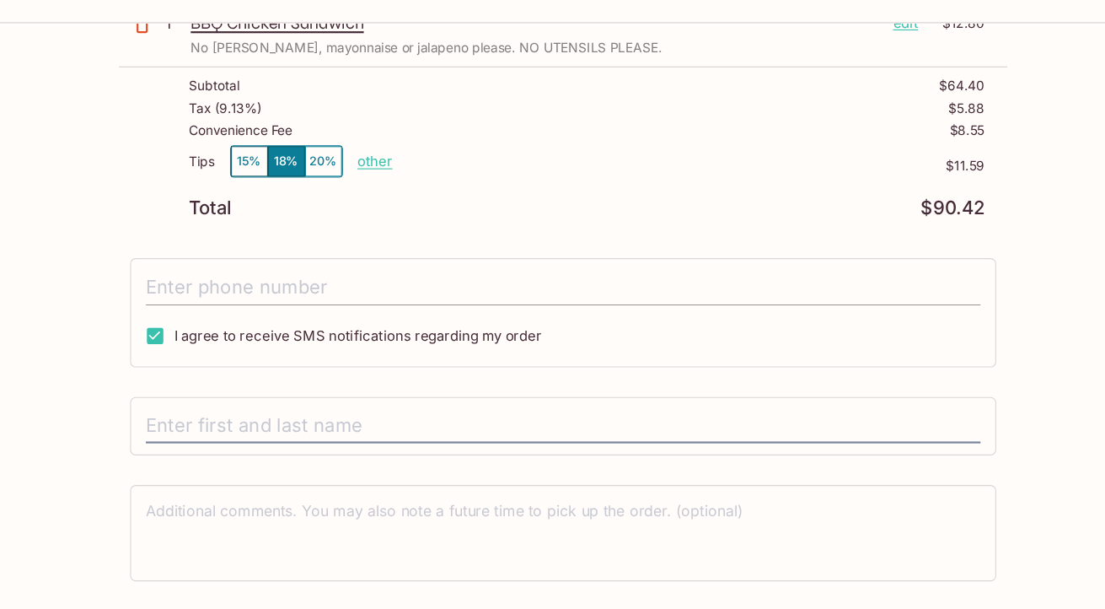
click at [336, 316] on input "tel" at bounding box center [553, 316] width 760 height 32
type input "[PHONE_NUMBER]"
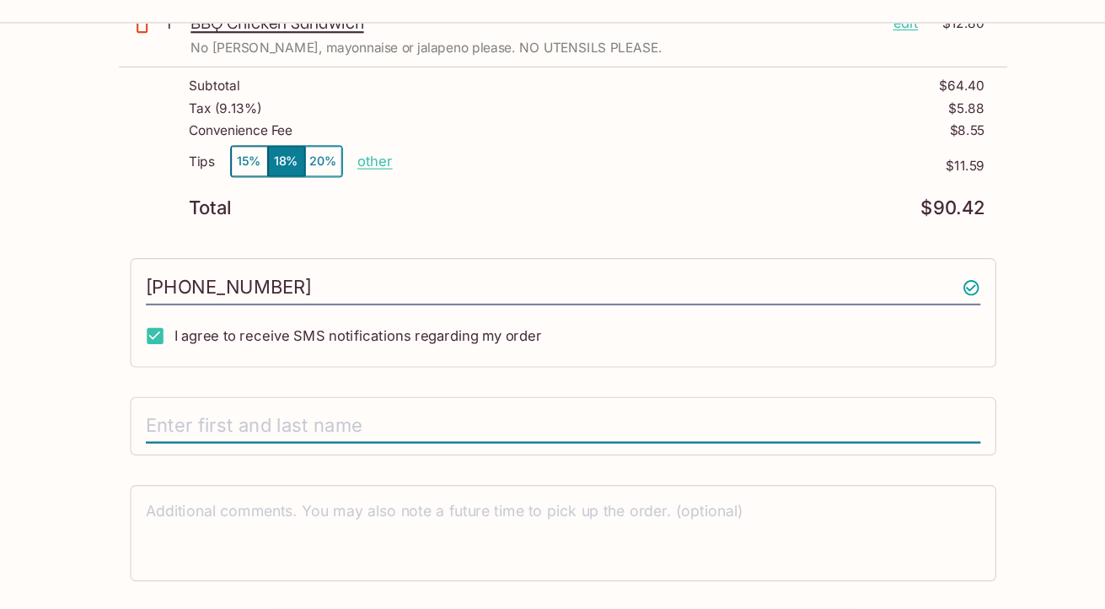
click at [313, 428] on input "text" at bounding box center [553, 443] width 760 height 32
type input "[PERSON_NAME]"
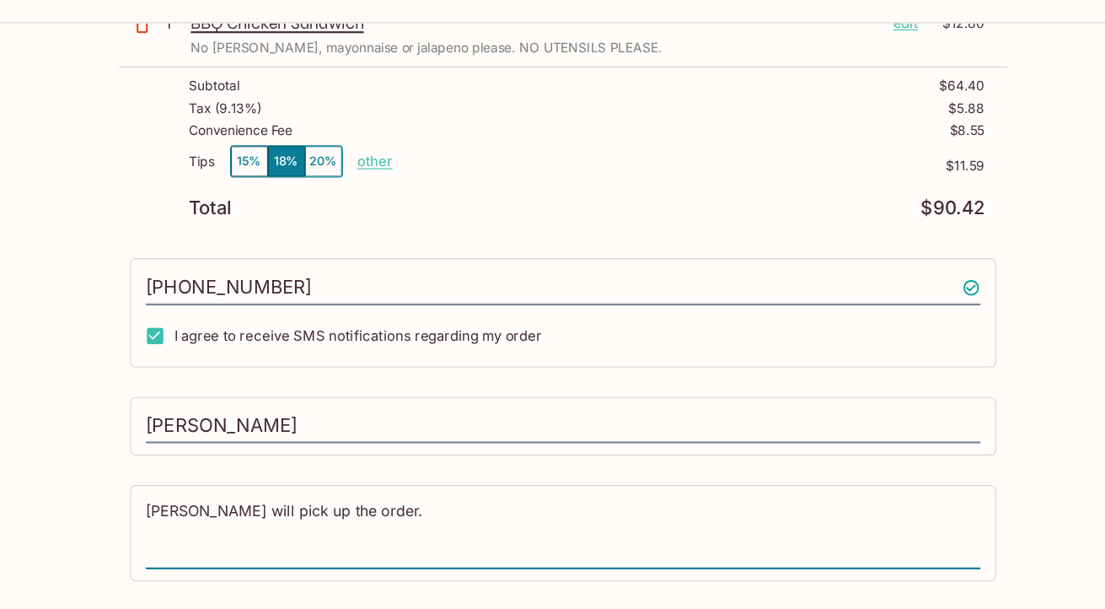
scroll to position [384, 0]
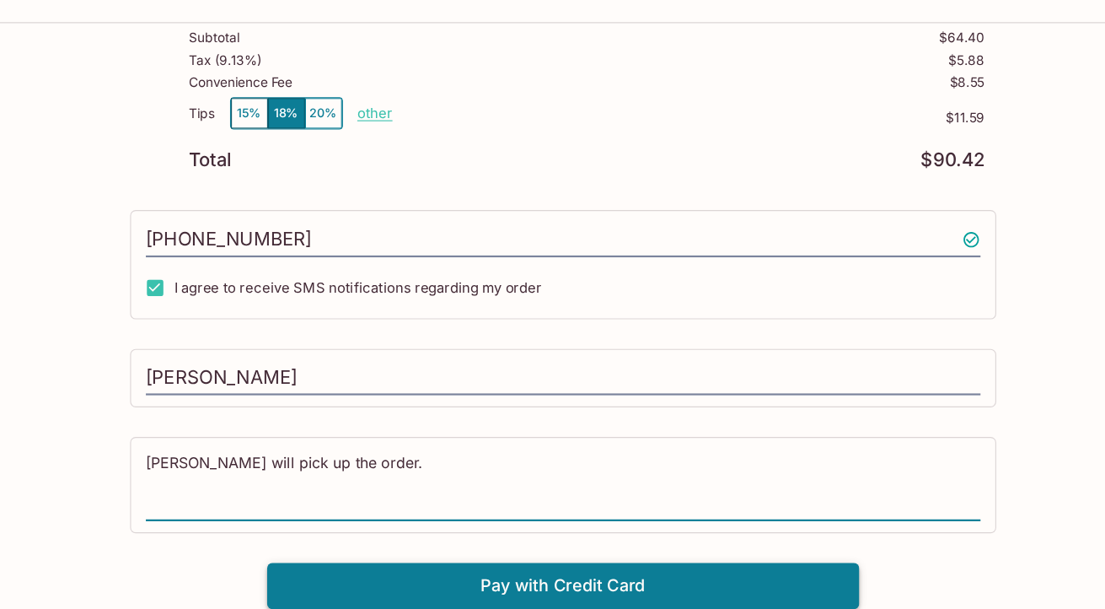
type textarea "[PERSON_NAME] will pick up the order."
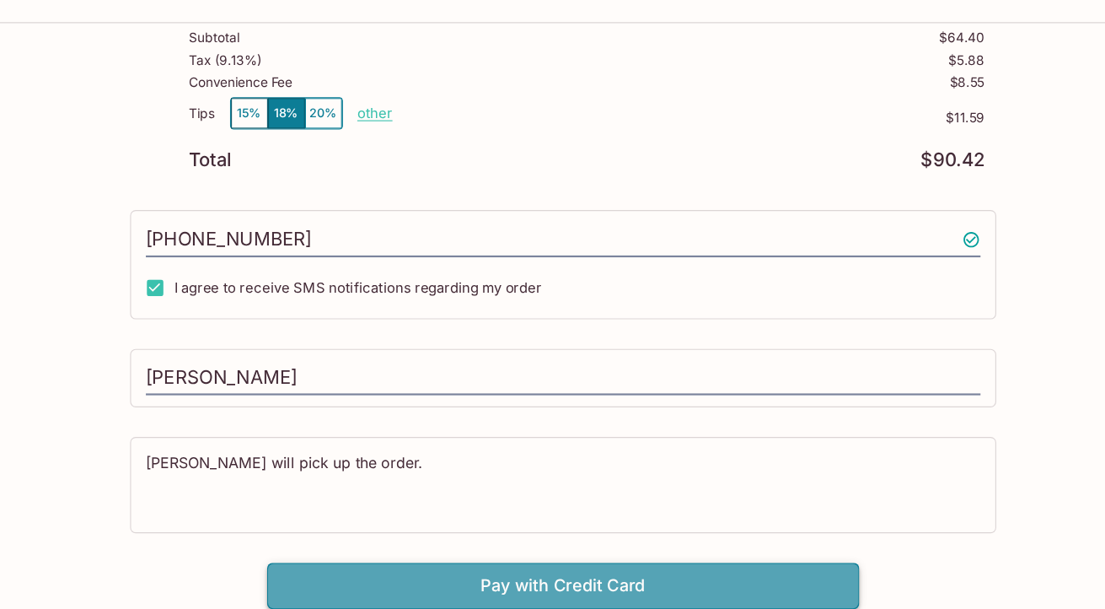
click at [505, 584] on button "Pay with Credit Card" at bounding box center [553, 587] width 540 height 42
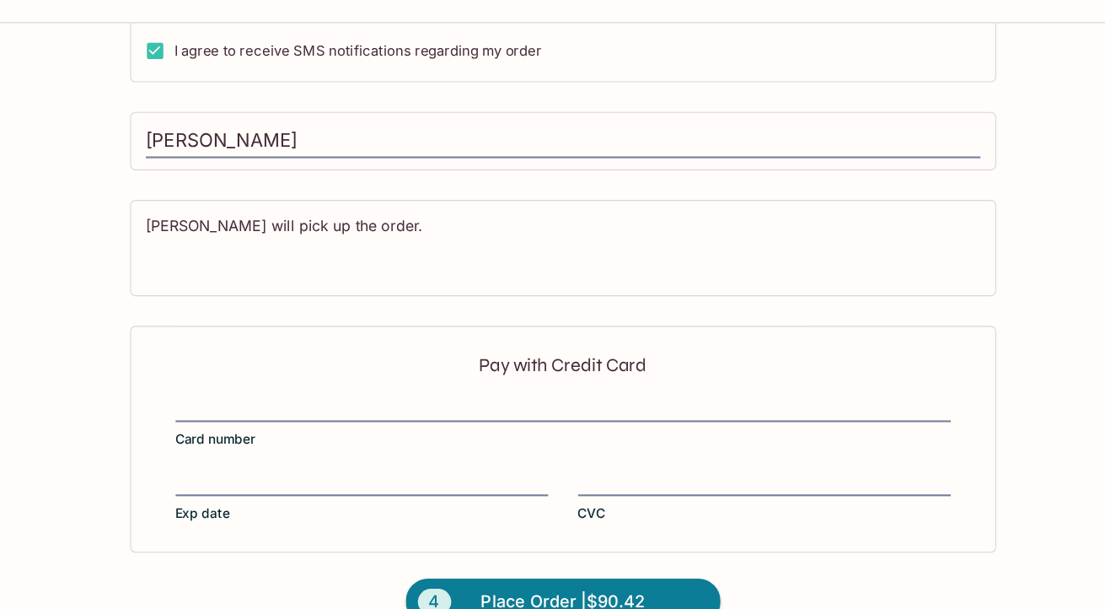
scroll to position [637, 0]
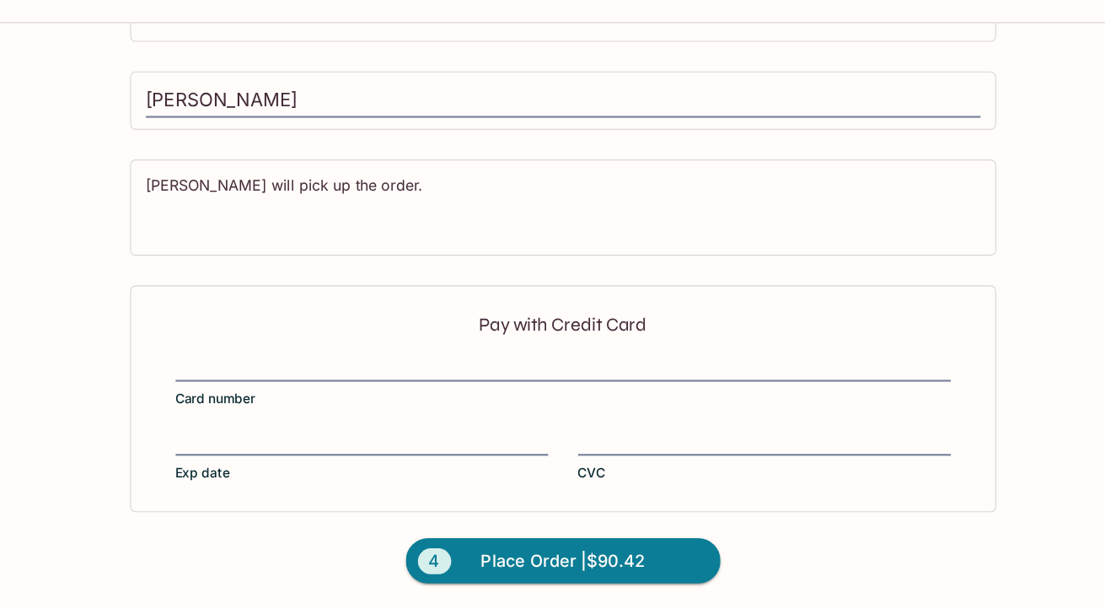
click at [348, 374] on div "Pay with Credit Card Card number Exp date CVC" at bounding box center [552, 417] width 789 height 206
drag, startPoint x: 307, startPoint y: 145, endPoint x: 72, endPoint y: 158, distance: 235.5
click at [72, 158] on div "Photochau999 Pickup Photochau999 [STREET_ADDRESS] Your Order Pickup Day [DATE] …" at bounding box center [552, 24] width 1079 height 1170
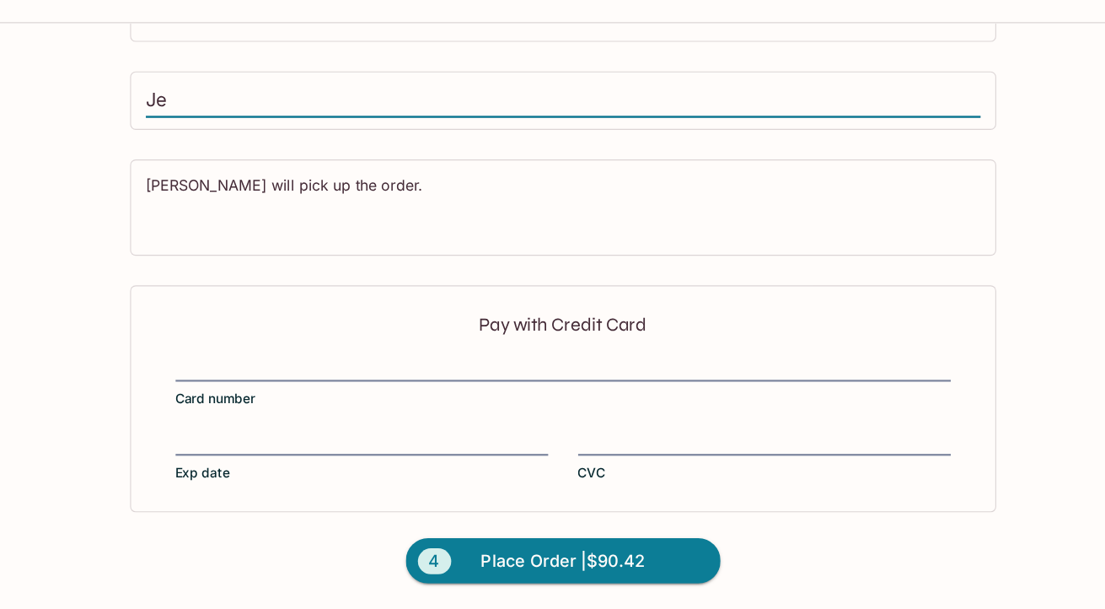
type input "J"
type input "[PERSON_NAME]"
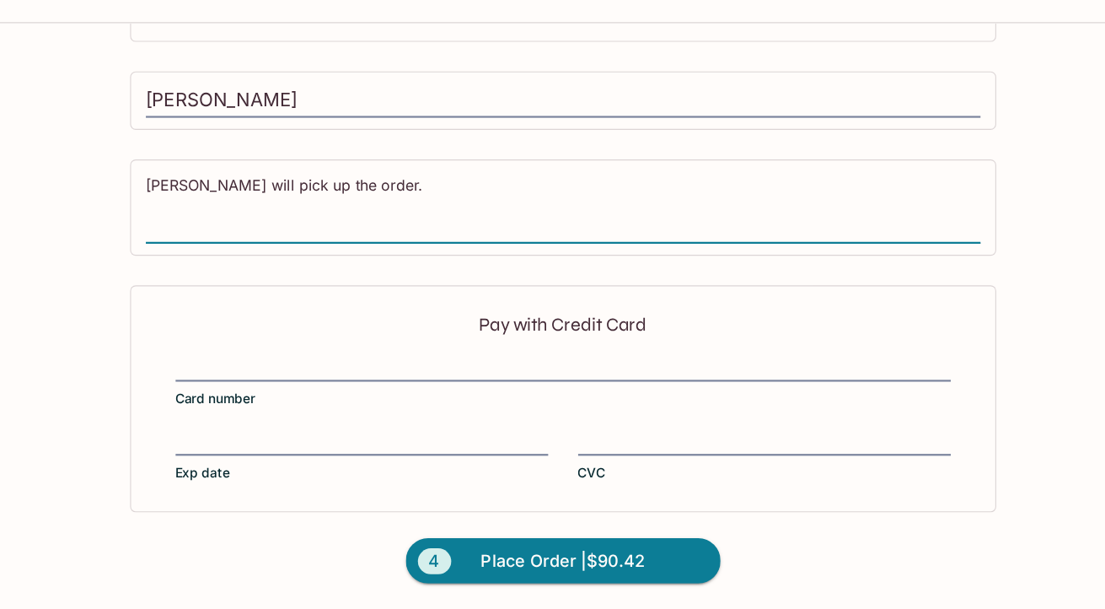
click at [254, 225] on textarea "[PERSON_NAME] will pick up the order." at bounding box center [553, 242] width 760 height 58
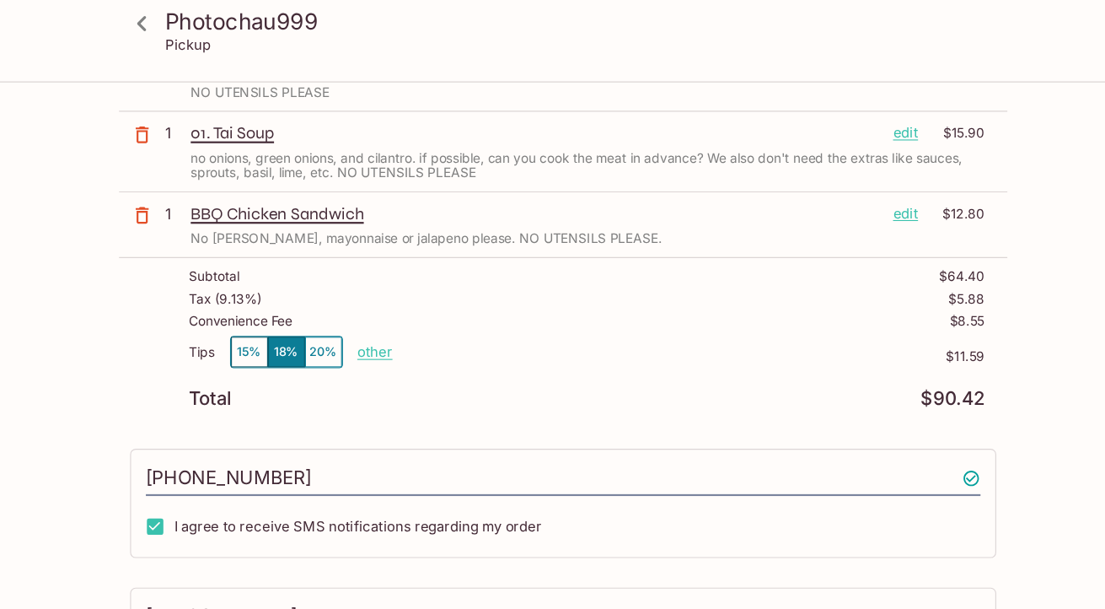
scroll to position [220, 0]
drag, startPoint x: 220, startPoint y: 438, endPoint x: 586, endPoint y: 441, distance: 365.9
click at [586, 441] on input "[PHONE_NUMBER]" at bounding box center [553, 437] width 760 height 32
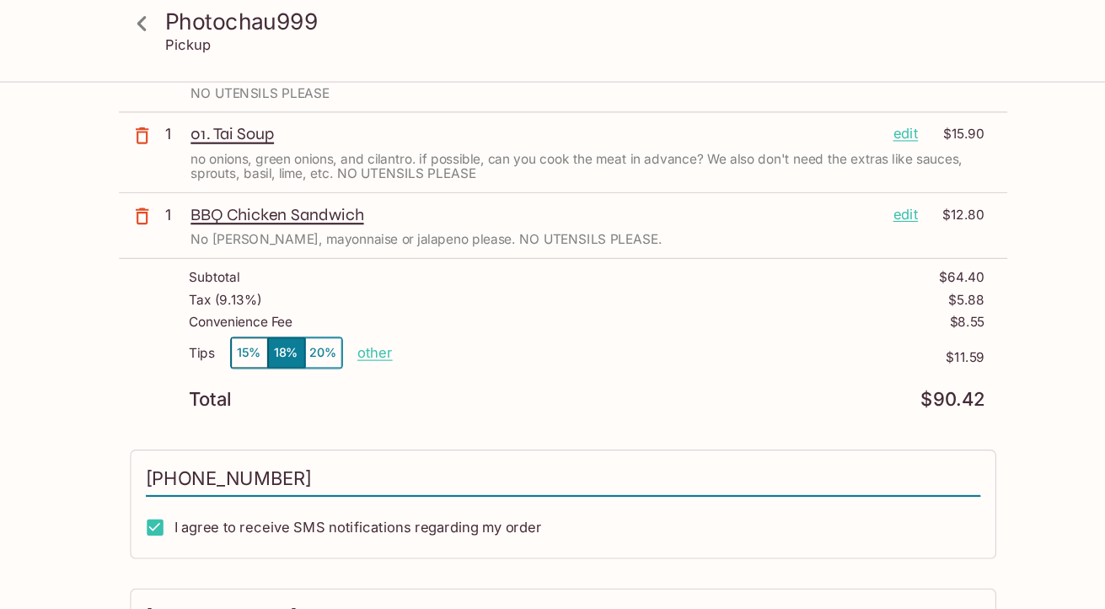
type input "[PHONE_NUMBER]"
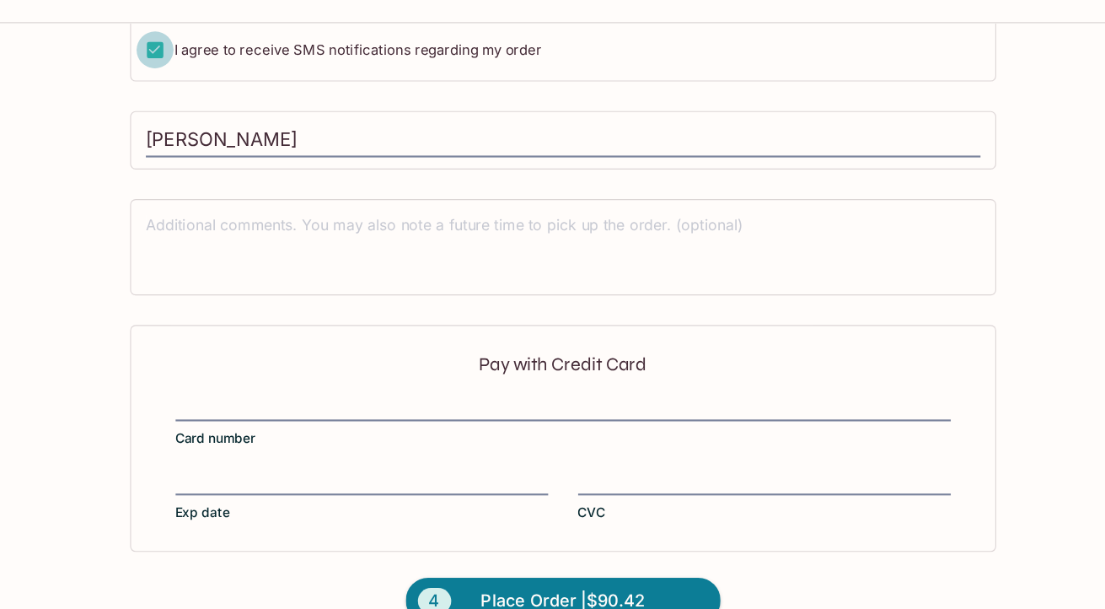
scroll to position [637, 0]
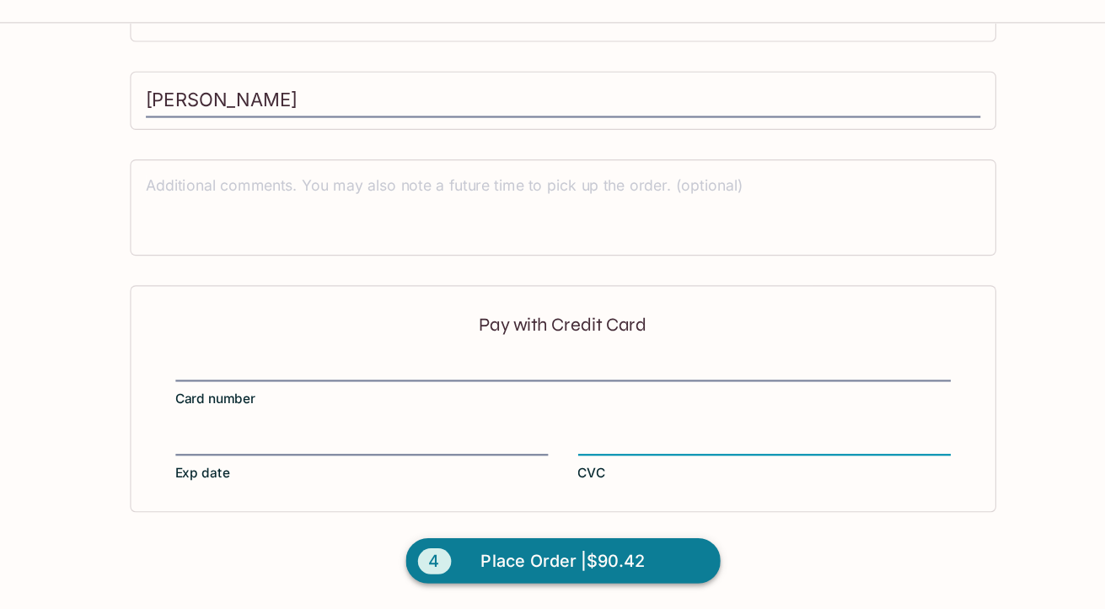
click at [459, 550] on button "4 Place Order | $90.42" at bounding box center [553, 565] width 287 height 42
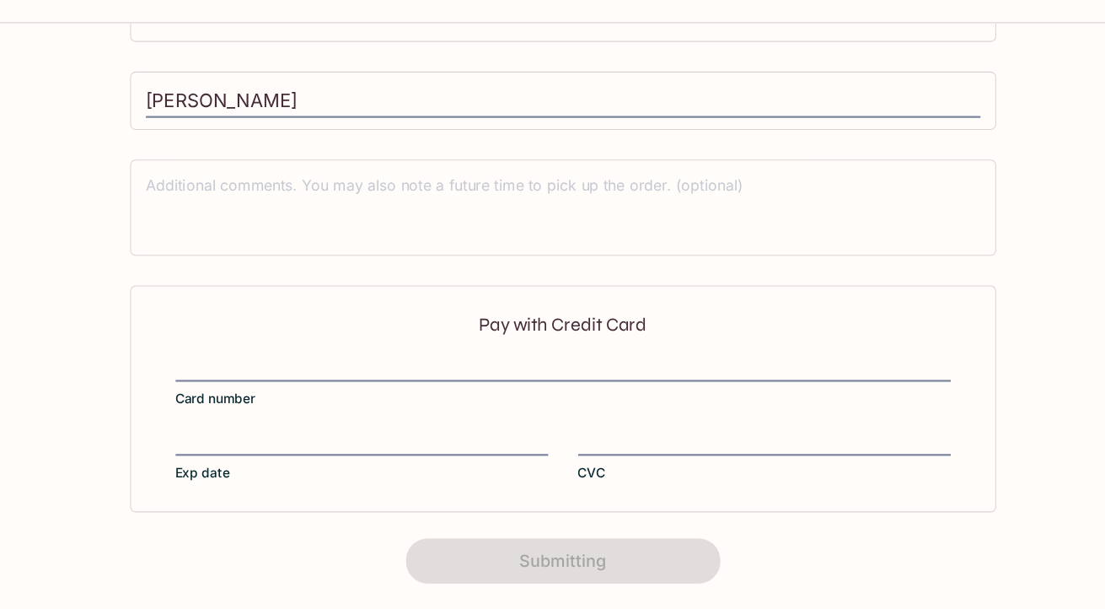
scroll to position [371, 0]
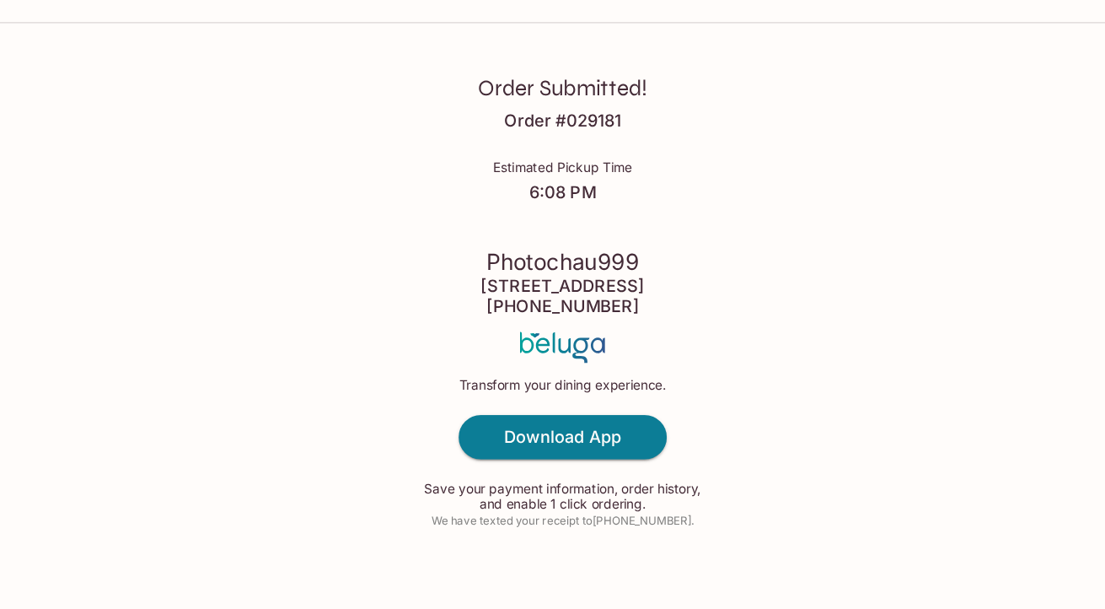
scroll to position [21, 0]
